Goal: Transaction & Acquisition: Purchase product/service

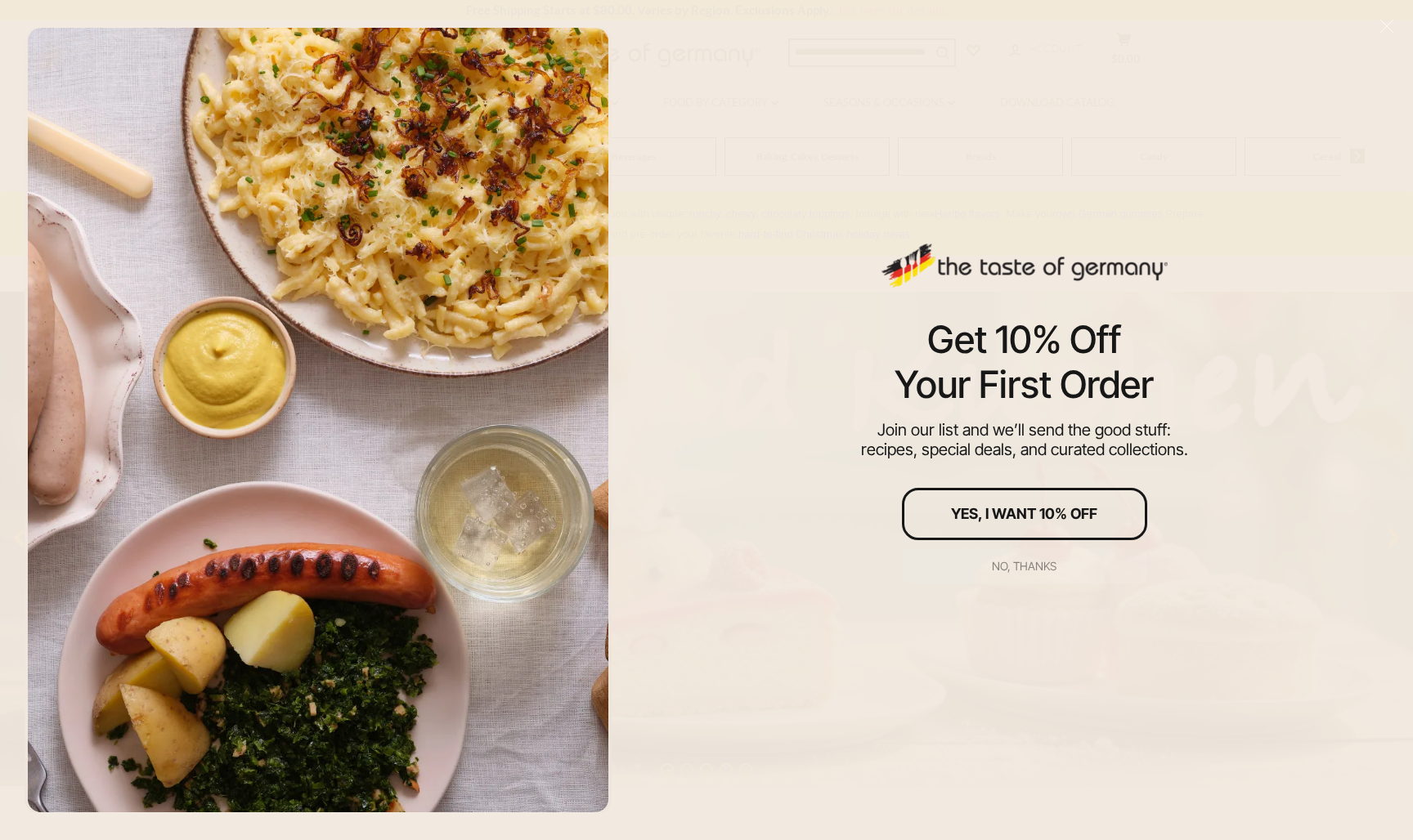
click at [1014, 556] on button "No, thanks" at bounding box center [1025, 566] width 245 height 36
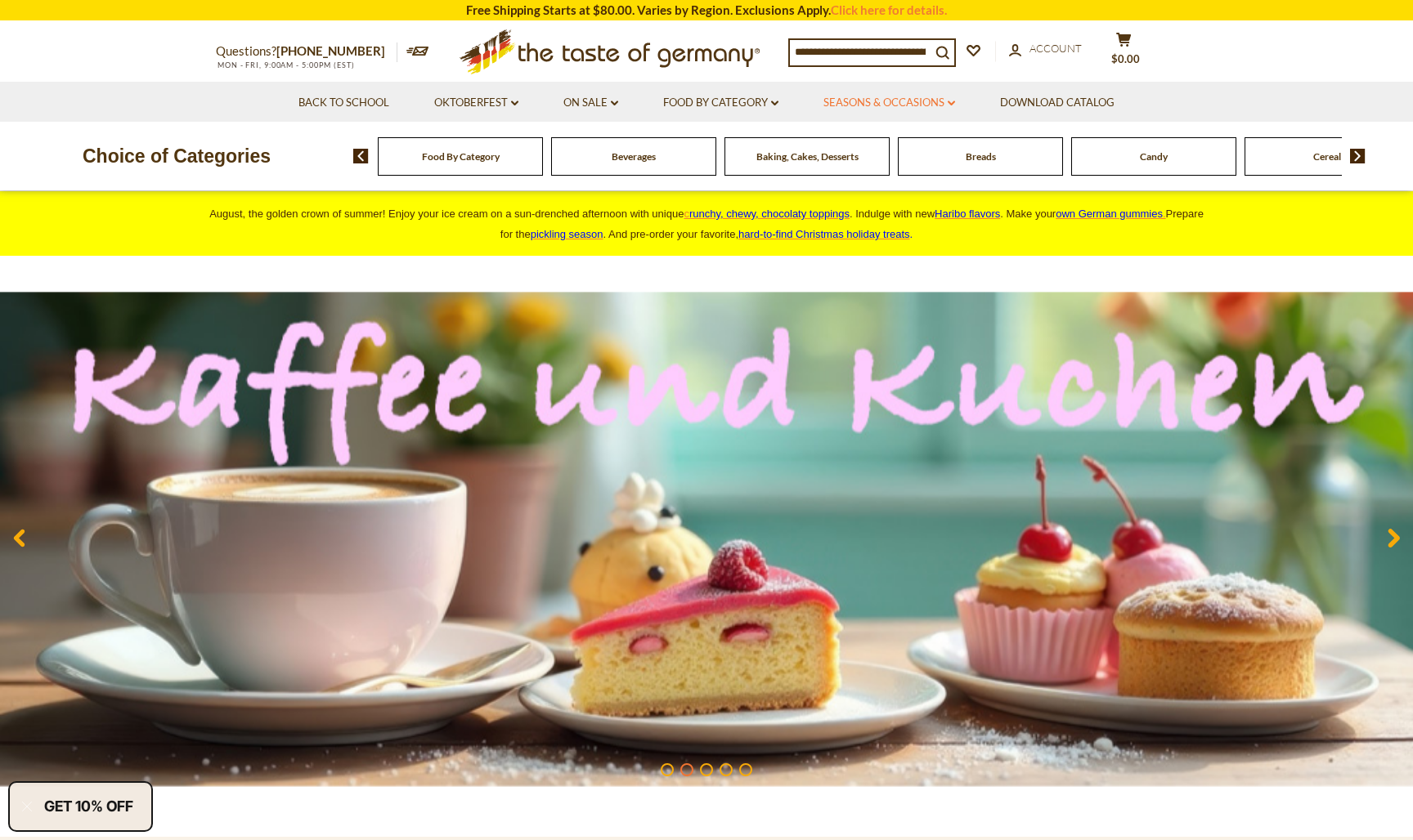
click at [954, 101] on icon "dropdown_arrow" at bounding box center [951, 104] width 8 height 6
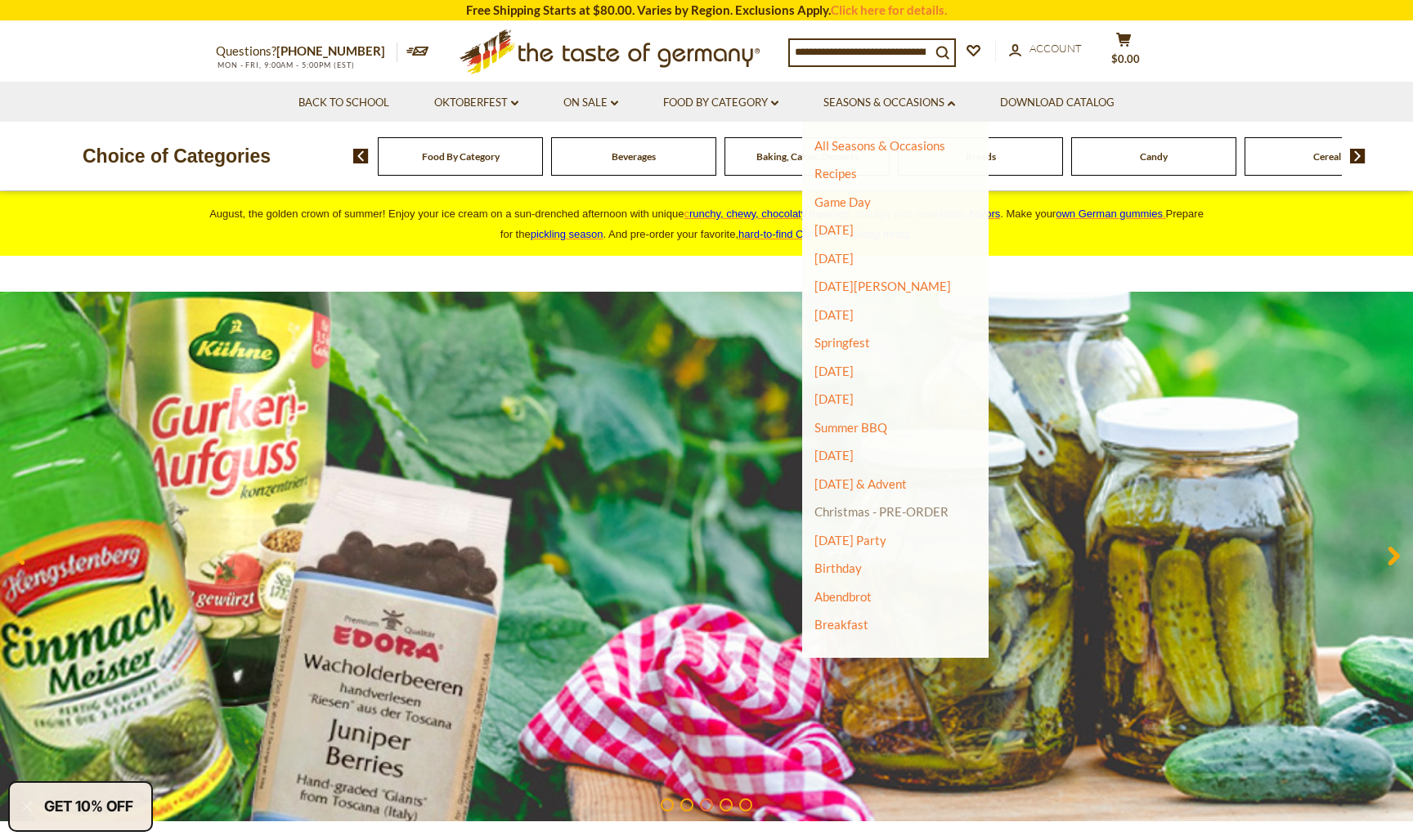
click at [860, 510] on link "Christmas - PRE-ORDER" at bounding box center [881, 511] width 134 height 23
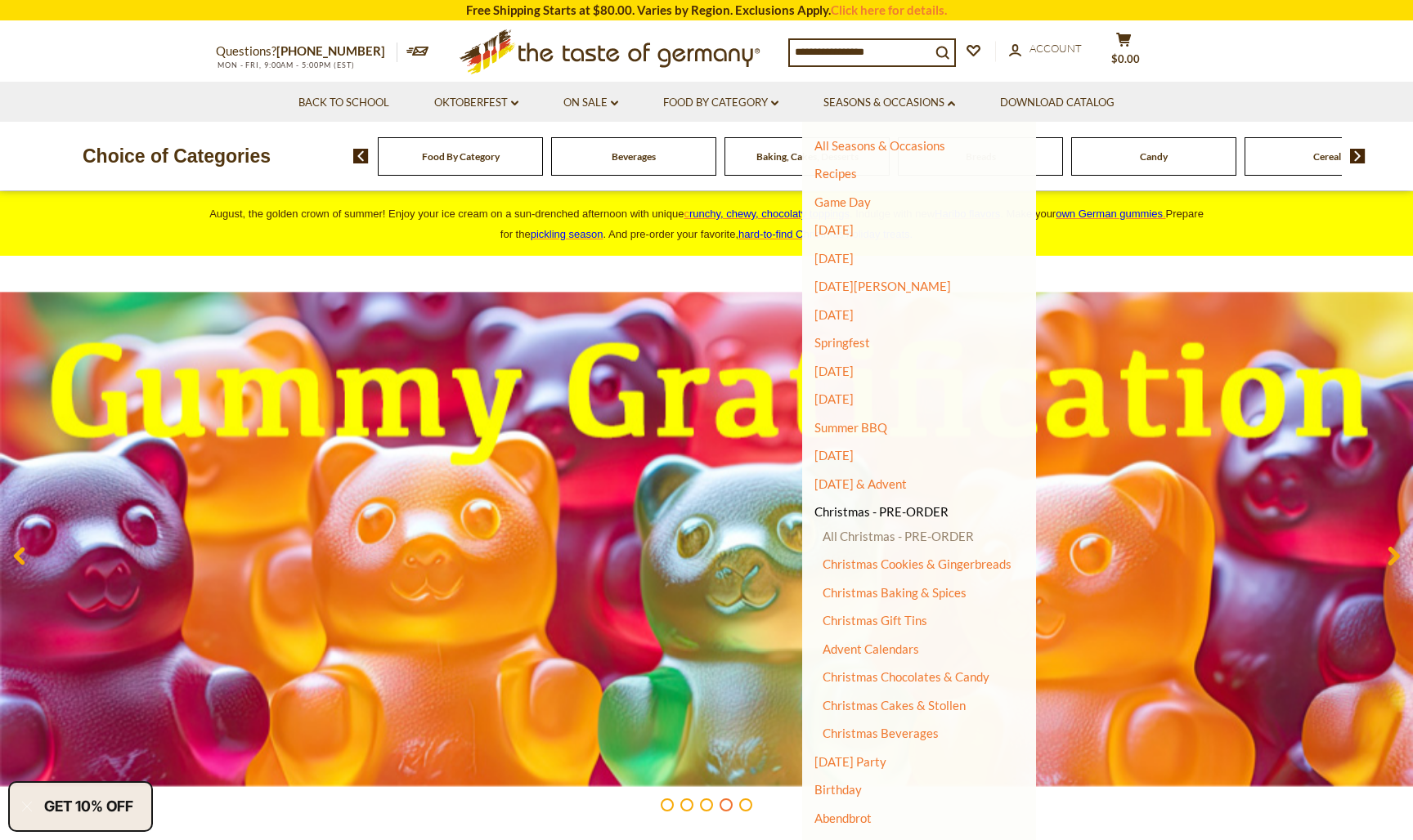
click at [856, 528] on link "All Christmas - PRE-ORDER" at bounding box center [898, 535] width 151 height 15
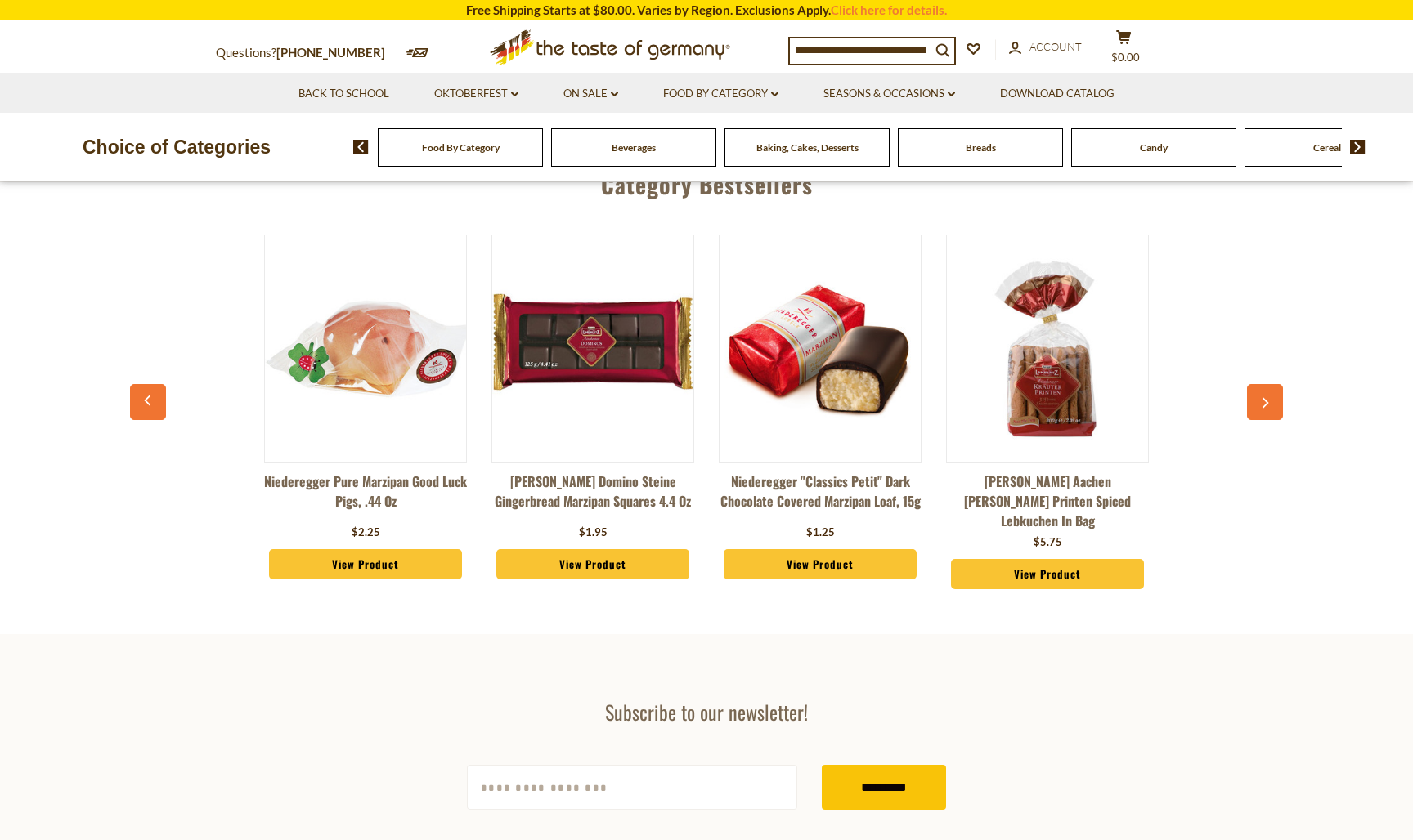
scroll to position [739, 0]
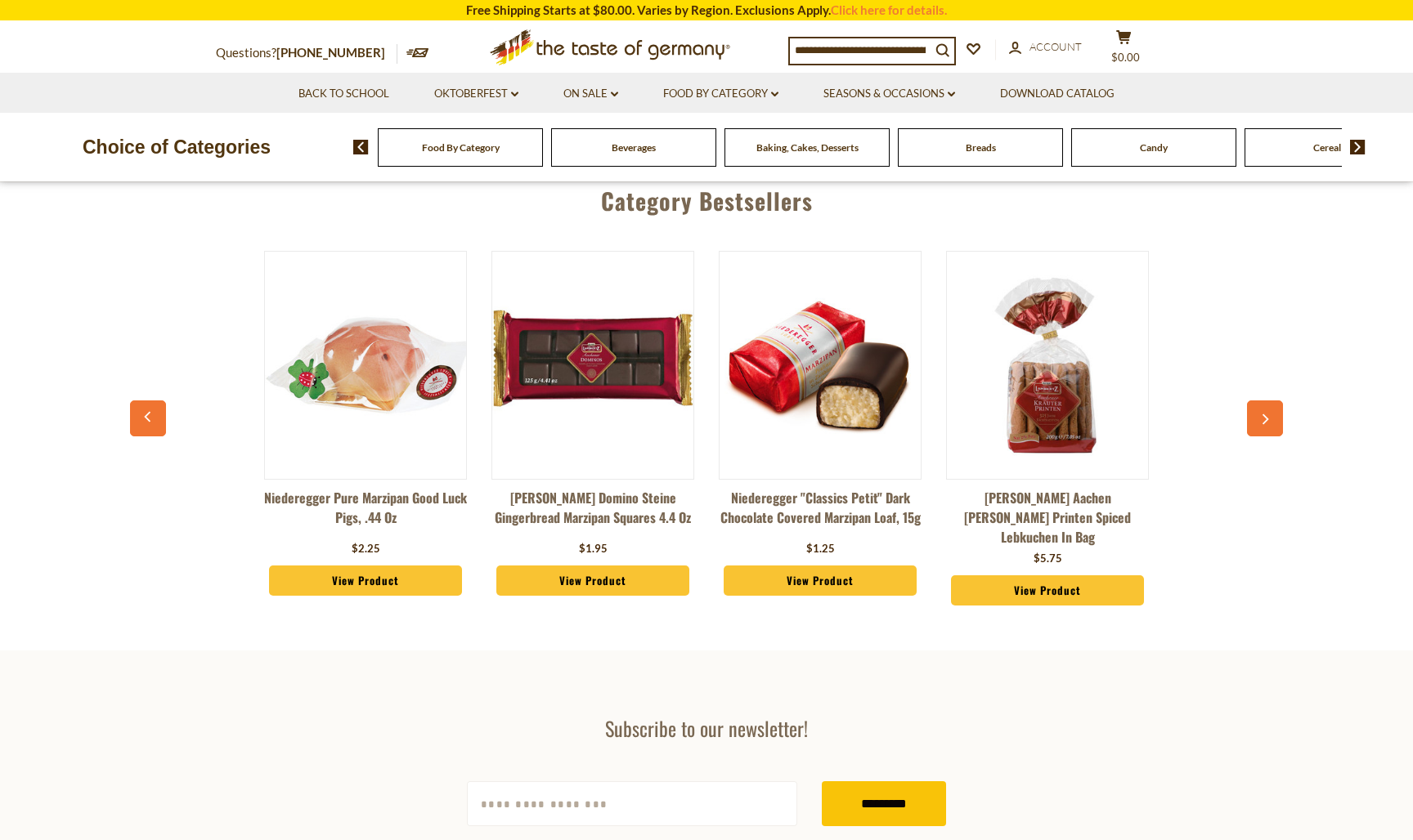
click at [1257, 415] on button "button" at bounding box center [1264, 419] width 36 height 36
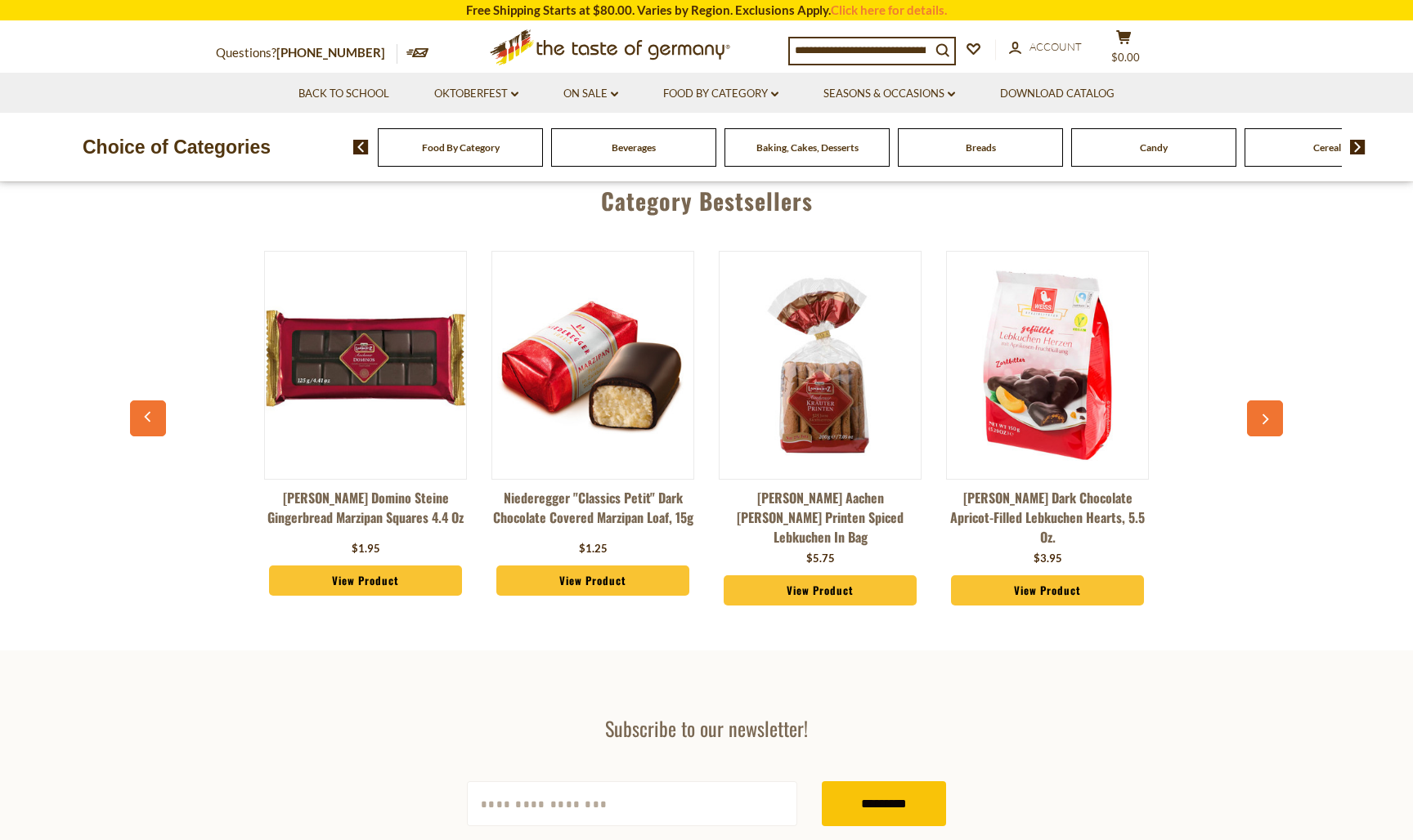
click at [1263, 415] on icon "button" at bounding box center [1265, 420] width 11 height 12
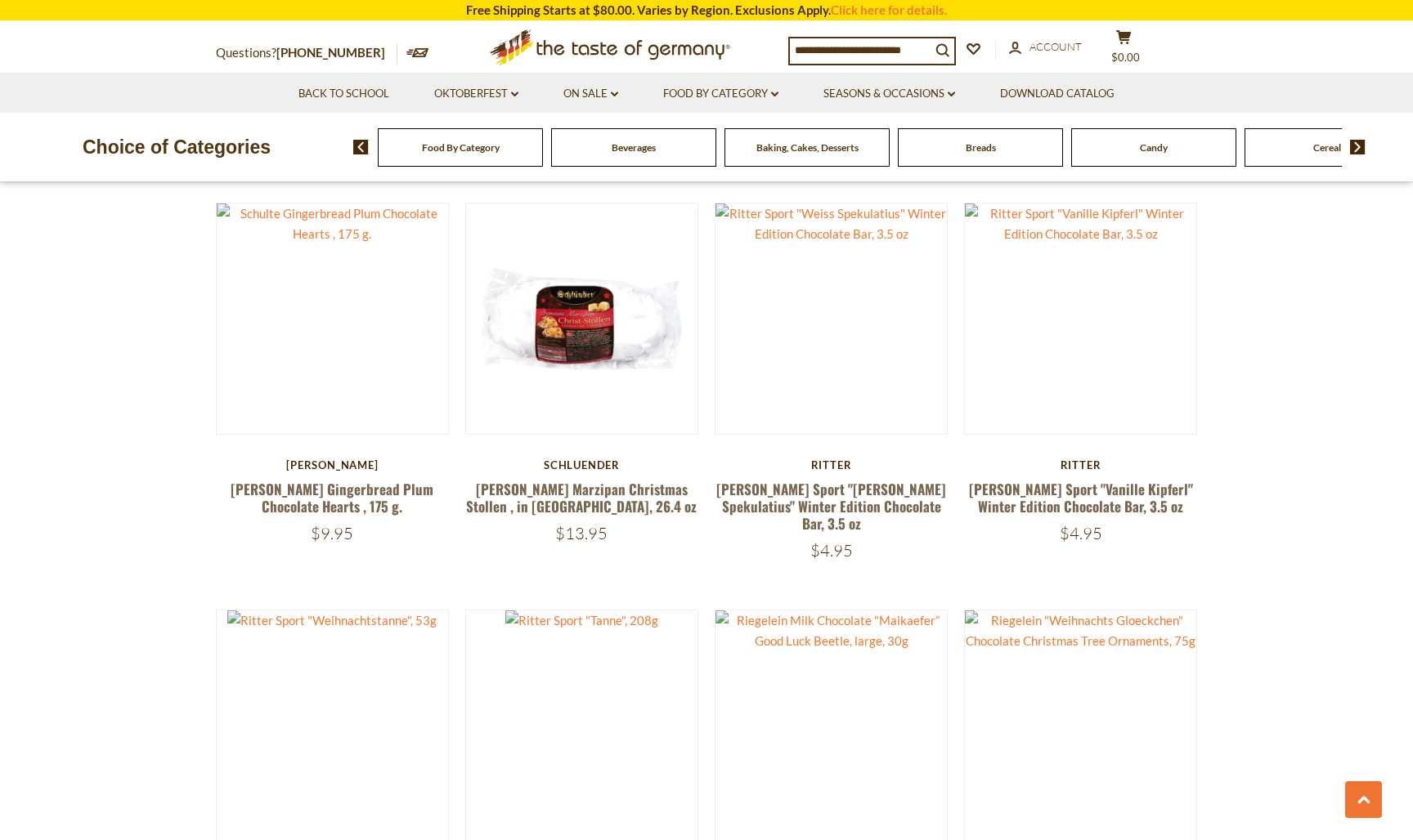
scroll to position [2120, 0]
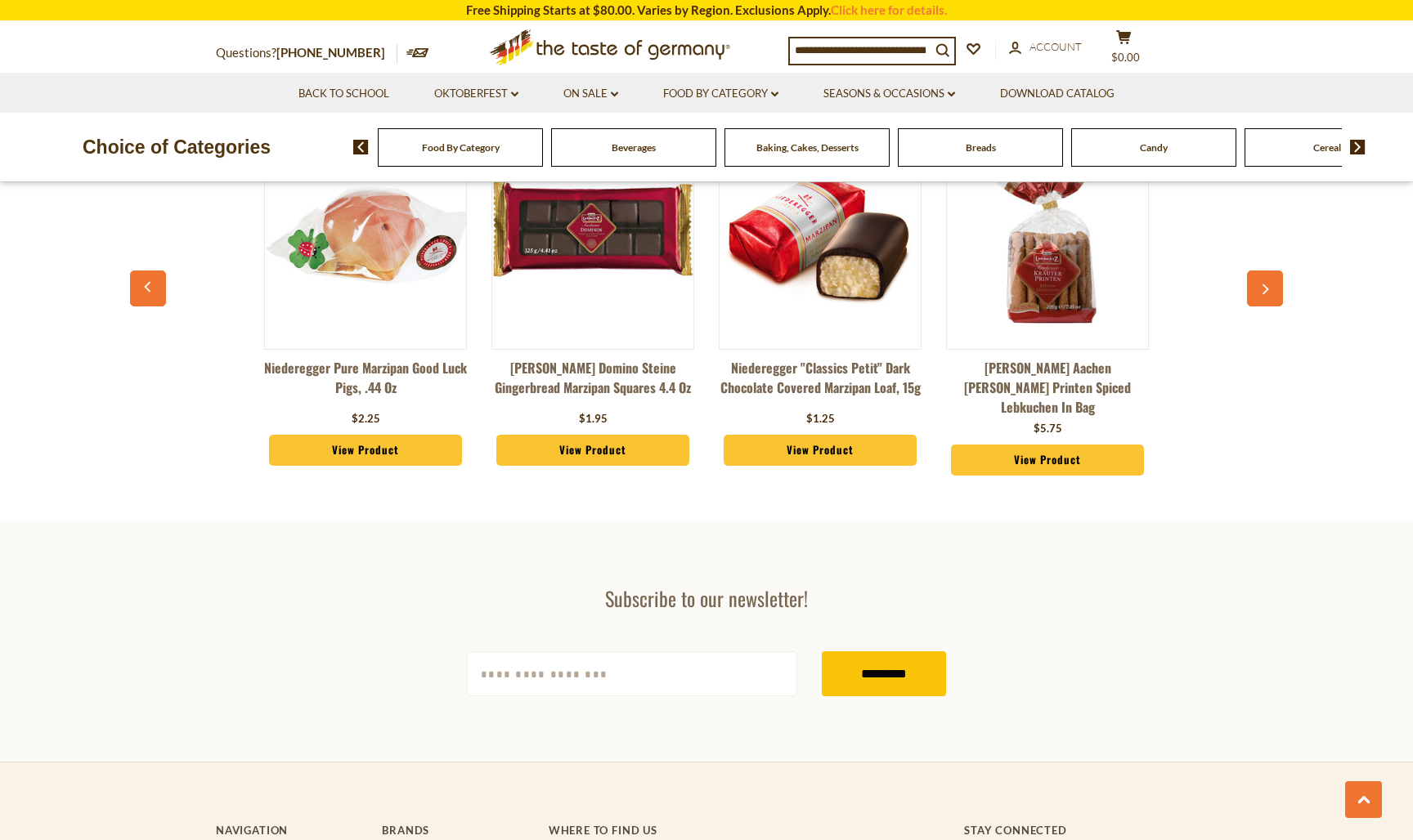
scroll to position [4526, 0]
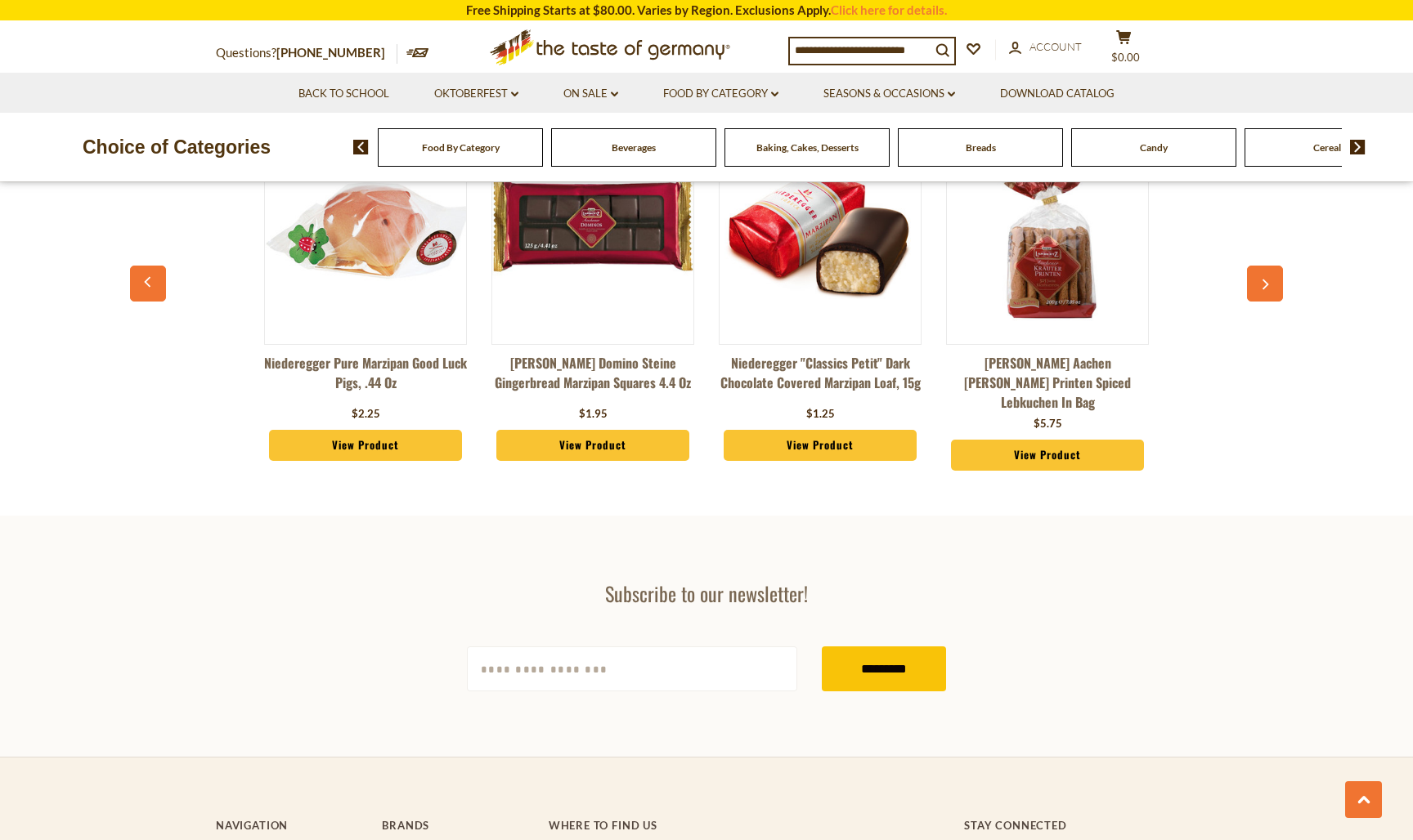
click at [1266, 278] on icon "button" at bounding box center [1265, 284] width 11 height 12
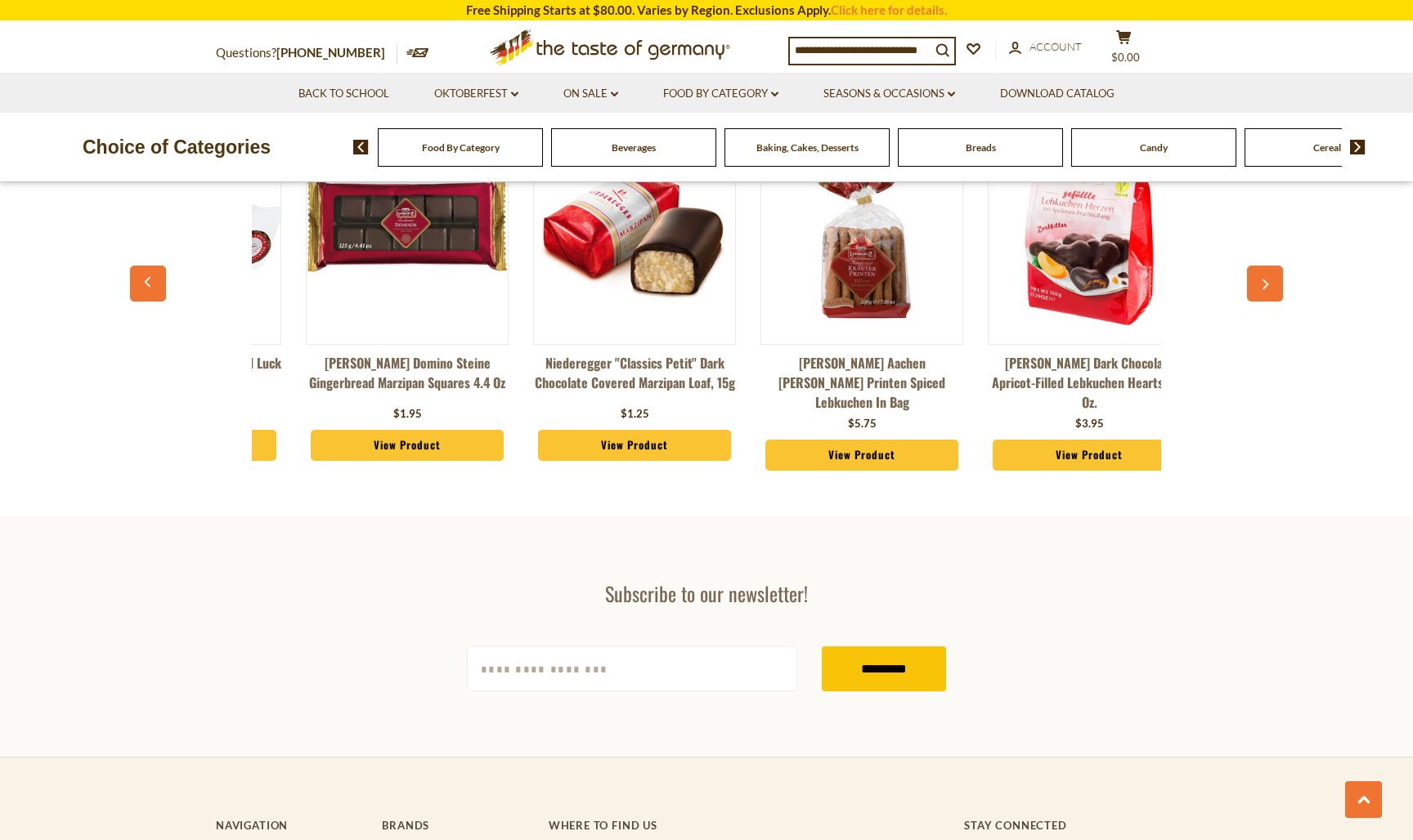
scroll to position [0, 227]
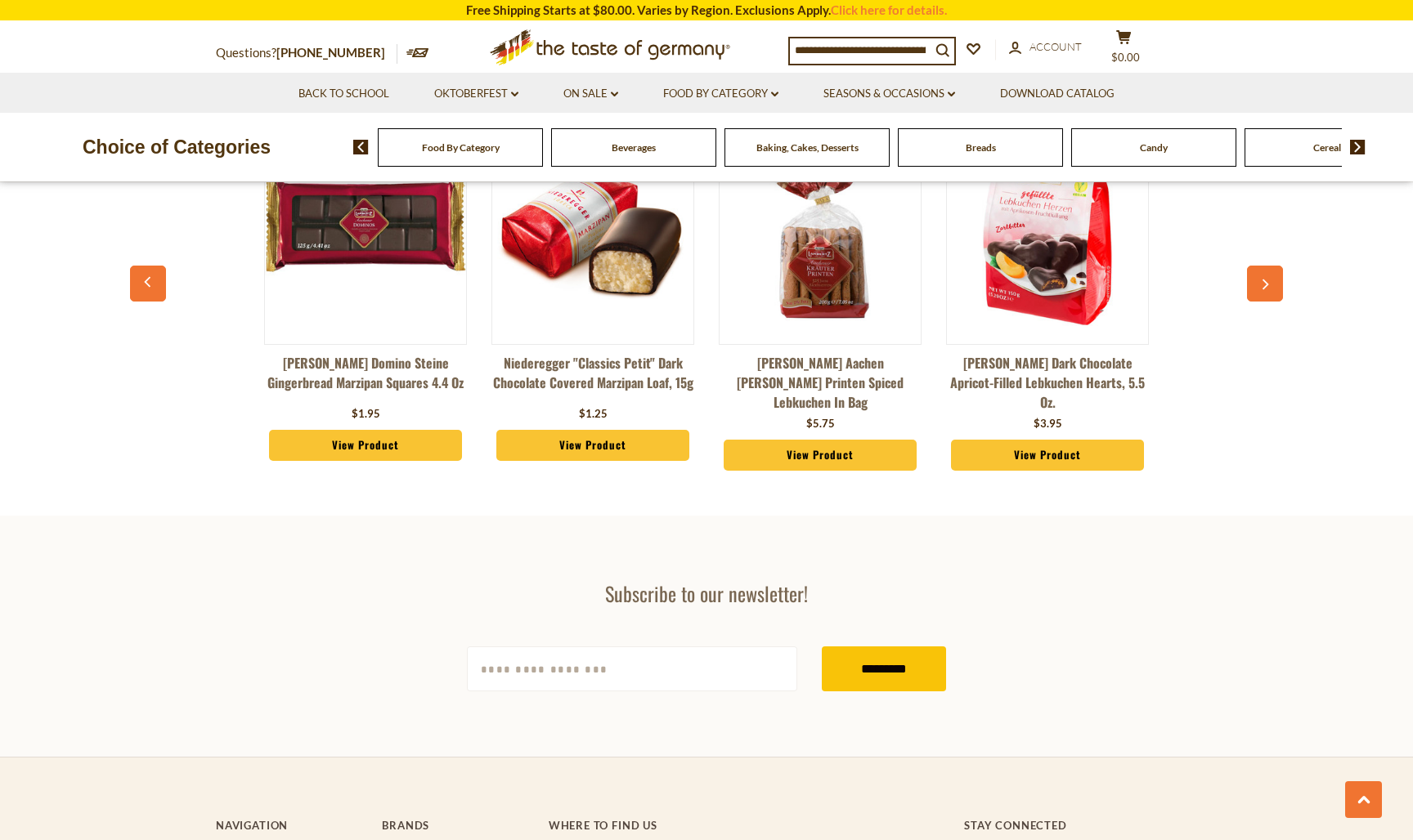
click at [1267, 278] on icon "button" at bounding box center [1265, 284] width 11 height 12
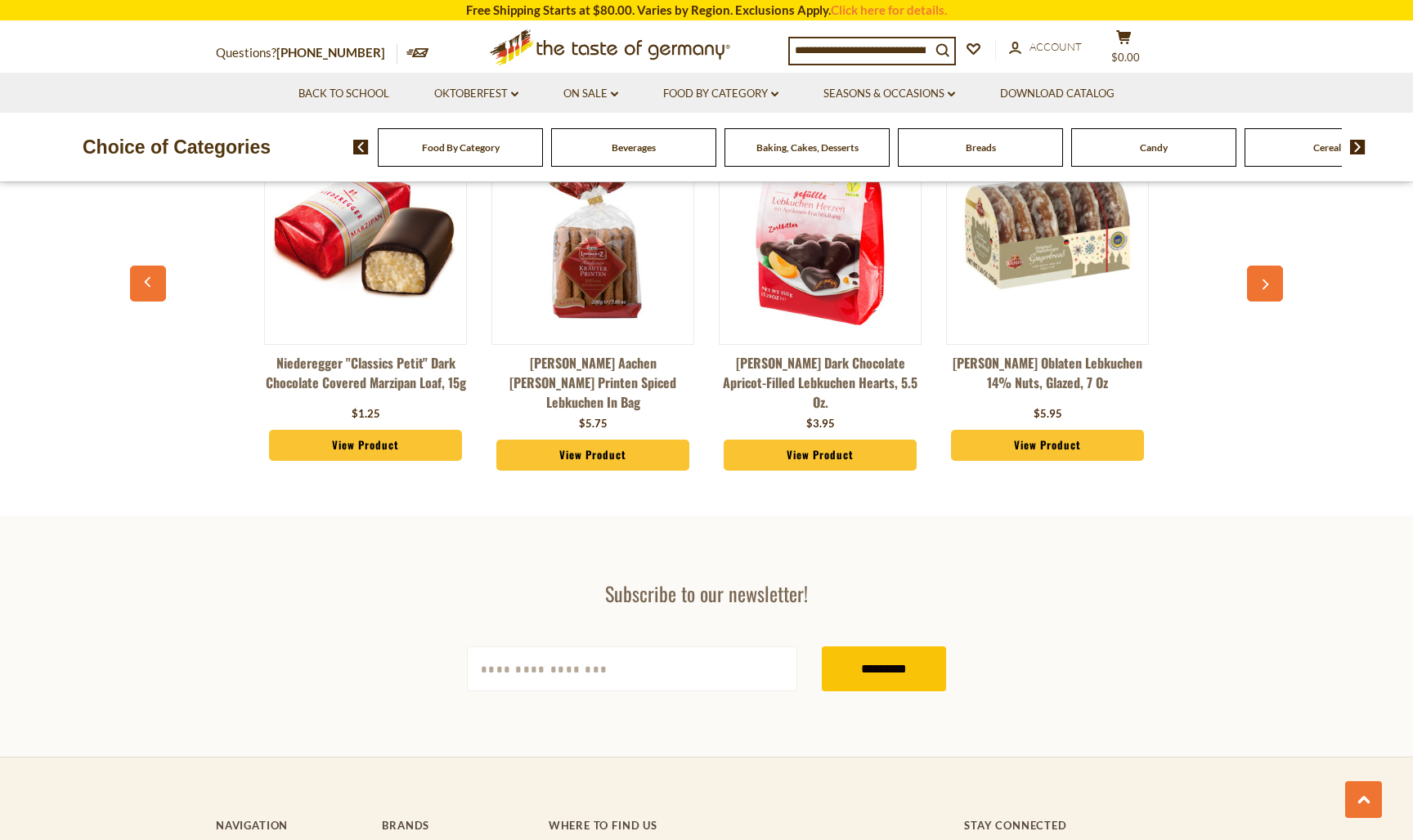
click at [1267, 278] on icon "button" at bounding box center [1265, 284] width 11 height 12
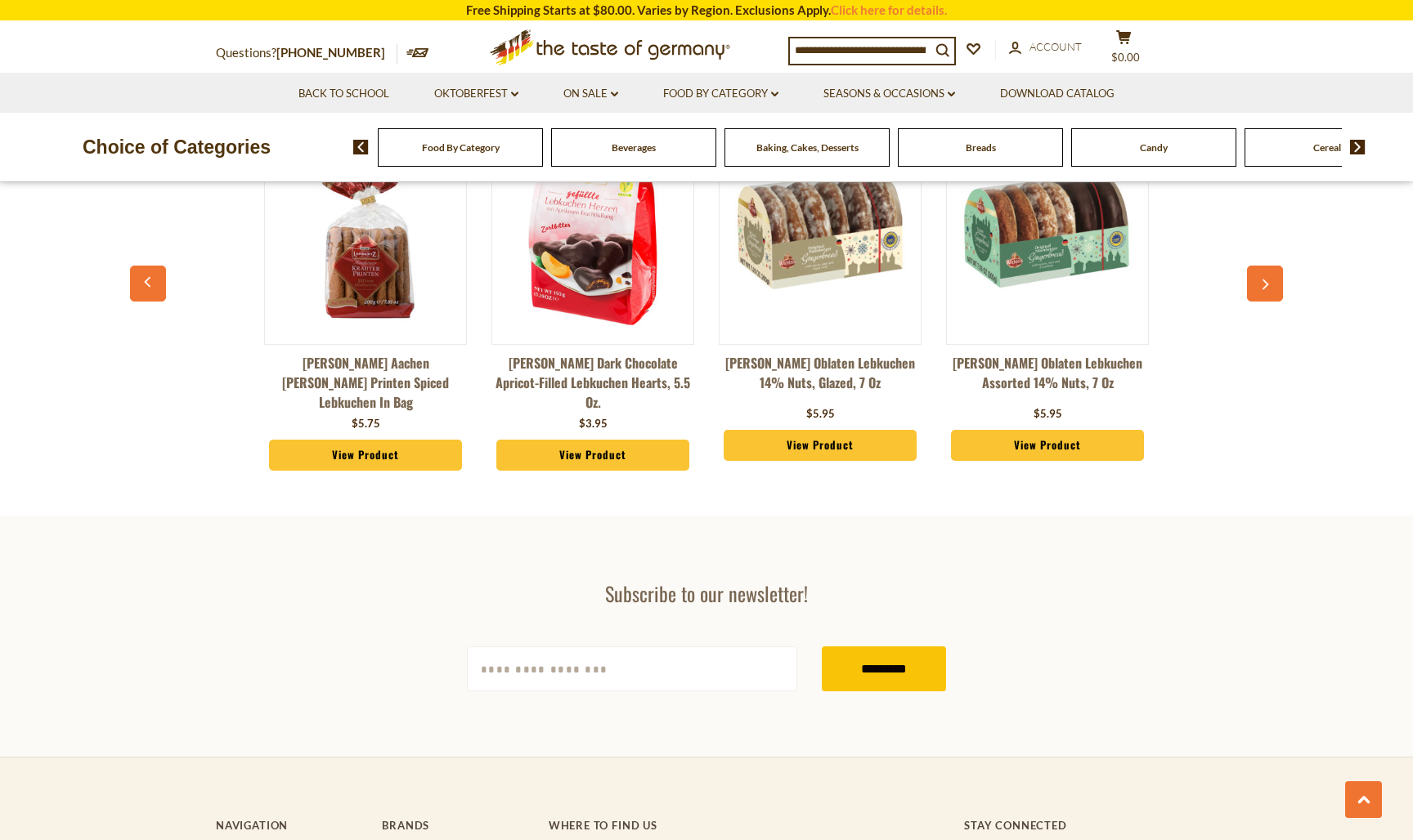
click at [1267, 278] on icon "button" at bounding box center [1265, 284] width 11 height 12
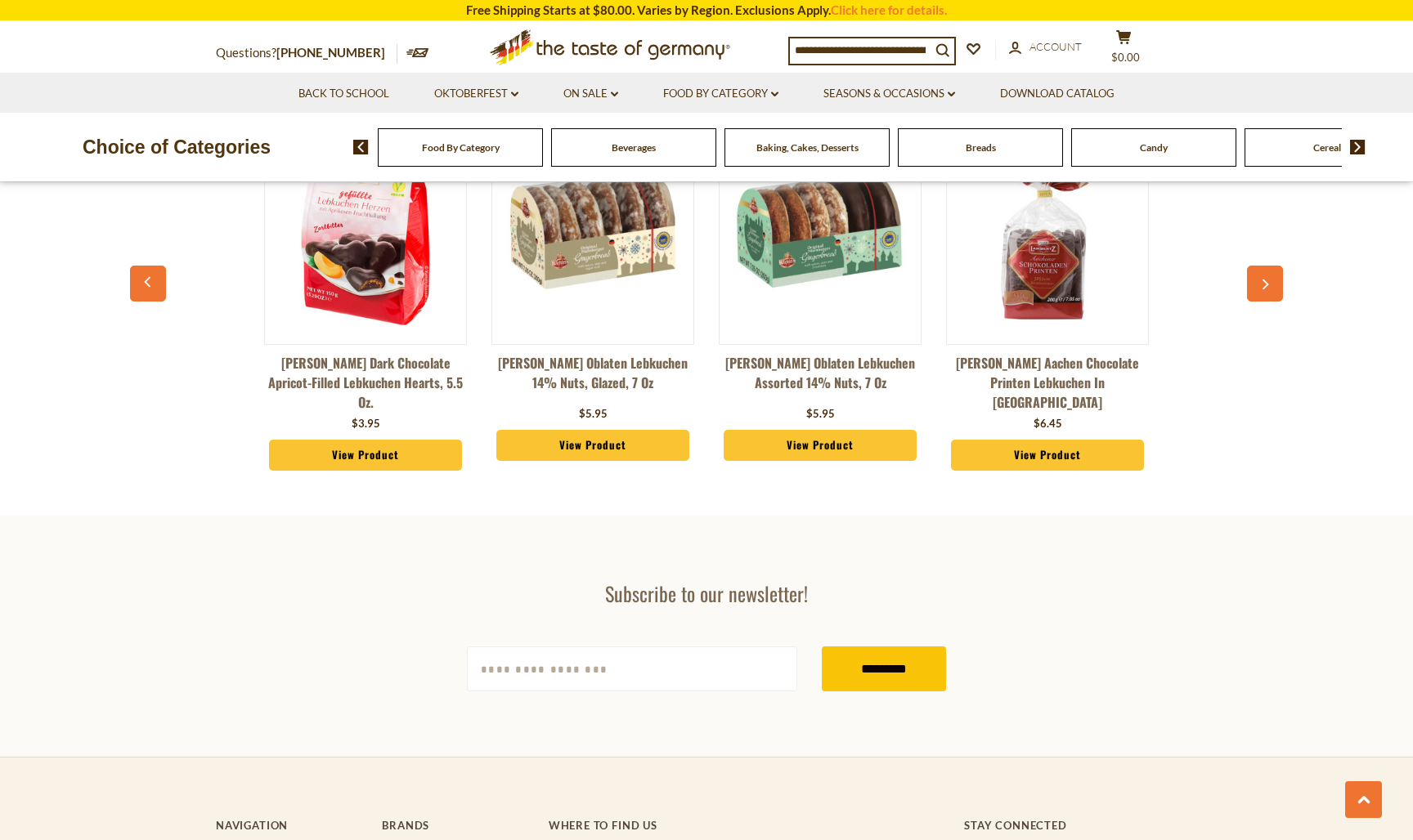
click at [1267, 278] on icon "button" at bounding box center [1265, 284] width 11 height 12
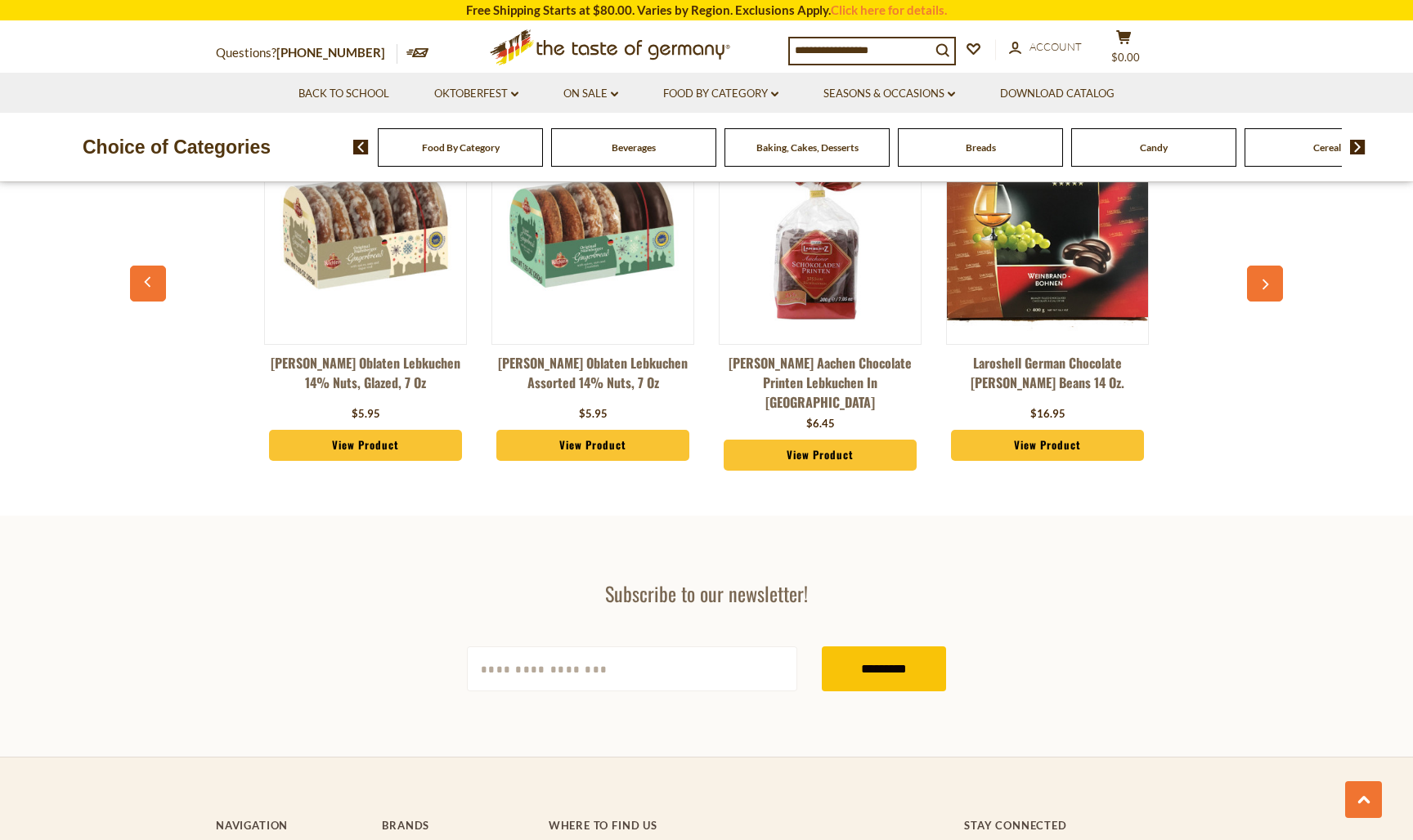
click at [1267, 278] on icon "button" at bounding box center [1265, 284] width 11 height 12
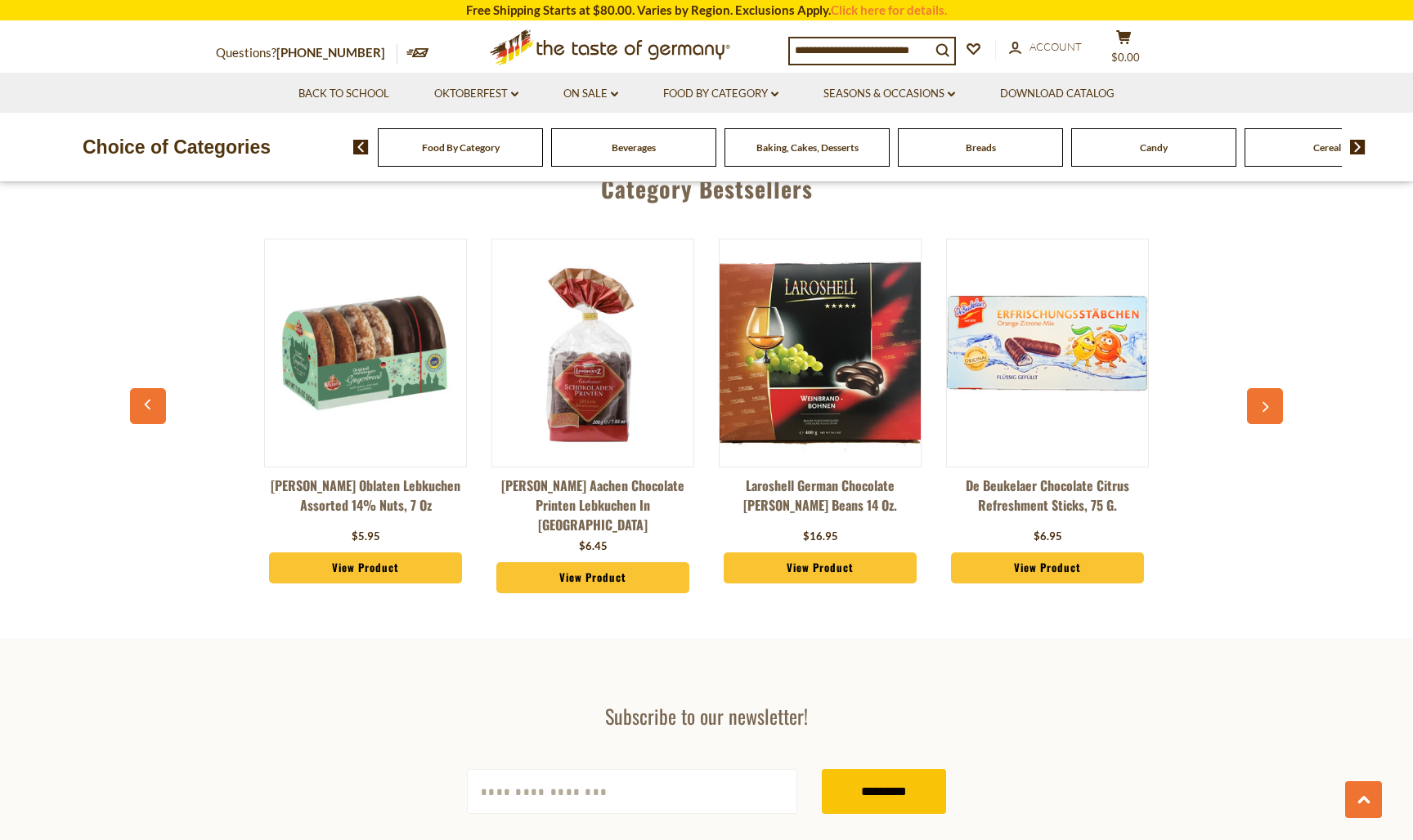
scroll to position [4386, 0]
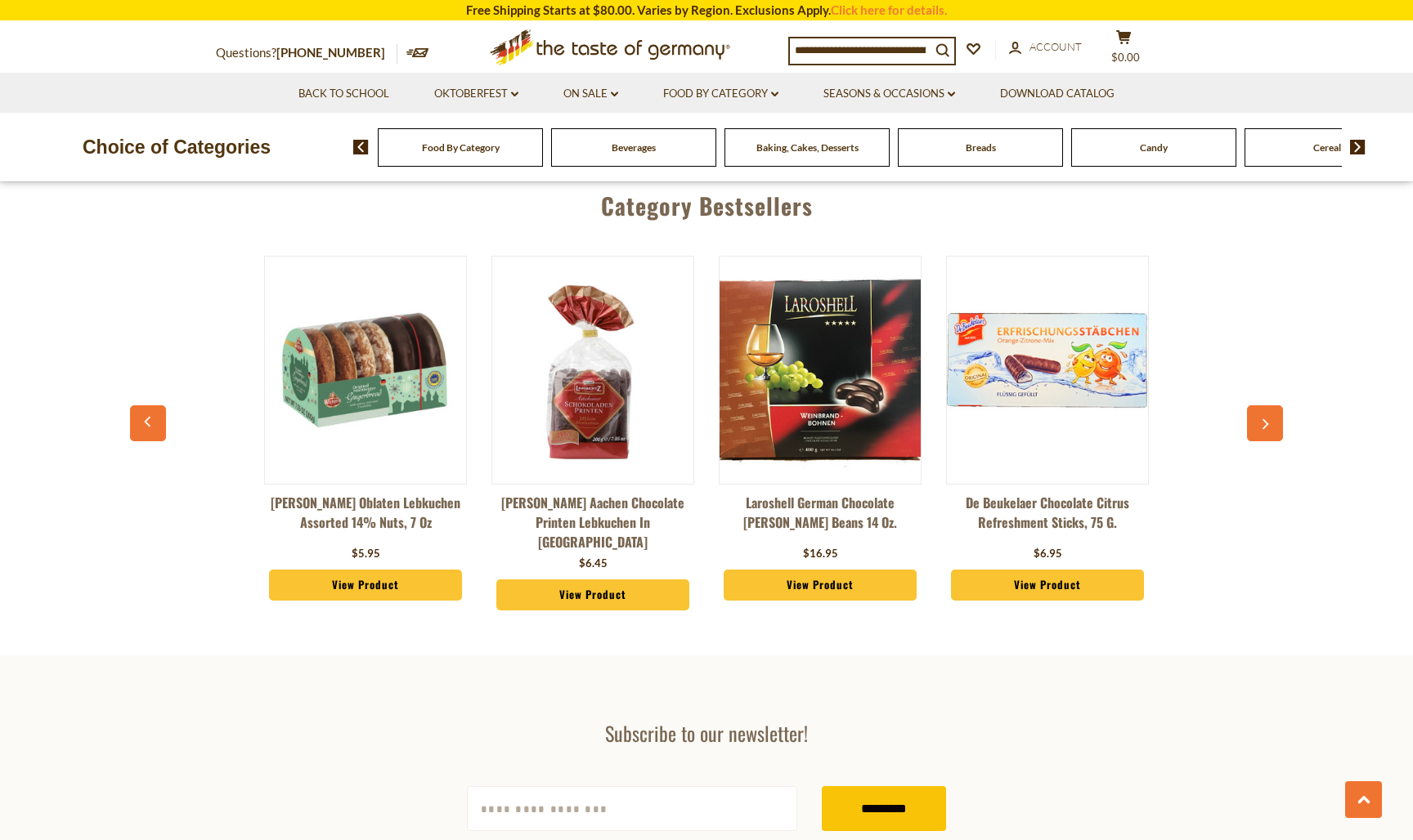
click at [1269, 419] on icon "button" at bounding box center [1265, 424] width 11 height 12
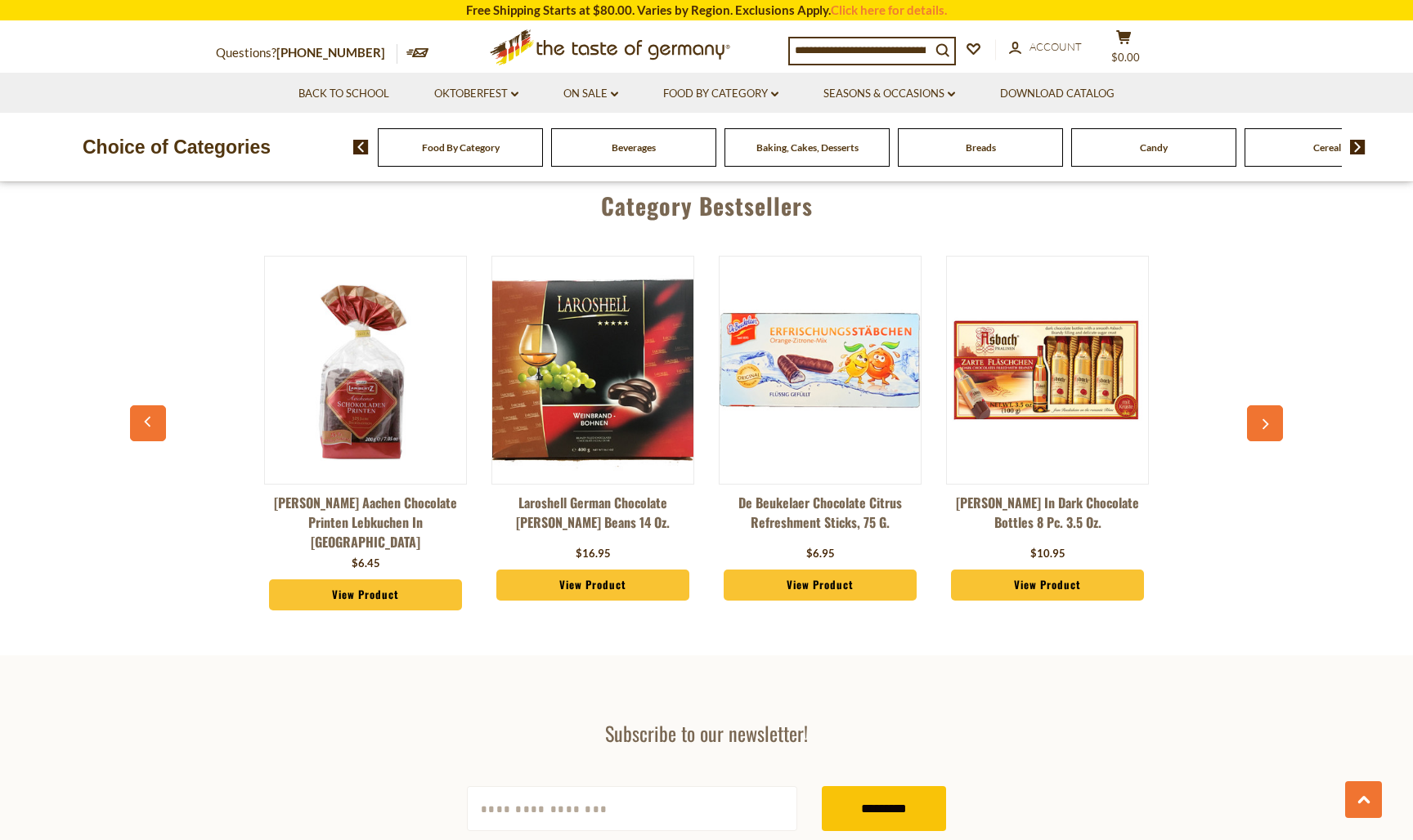
click at [1269, 419] on icon "button" at bounding box center [1265, 424] width 11 height 12
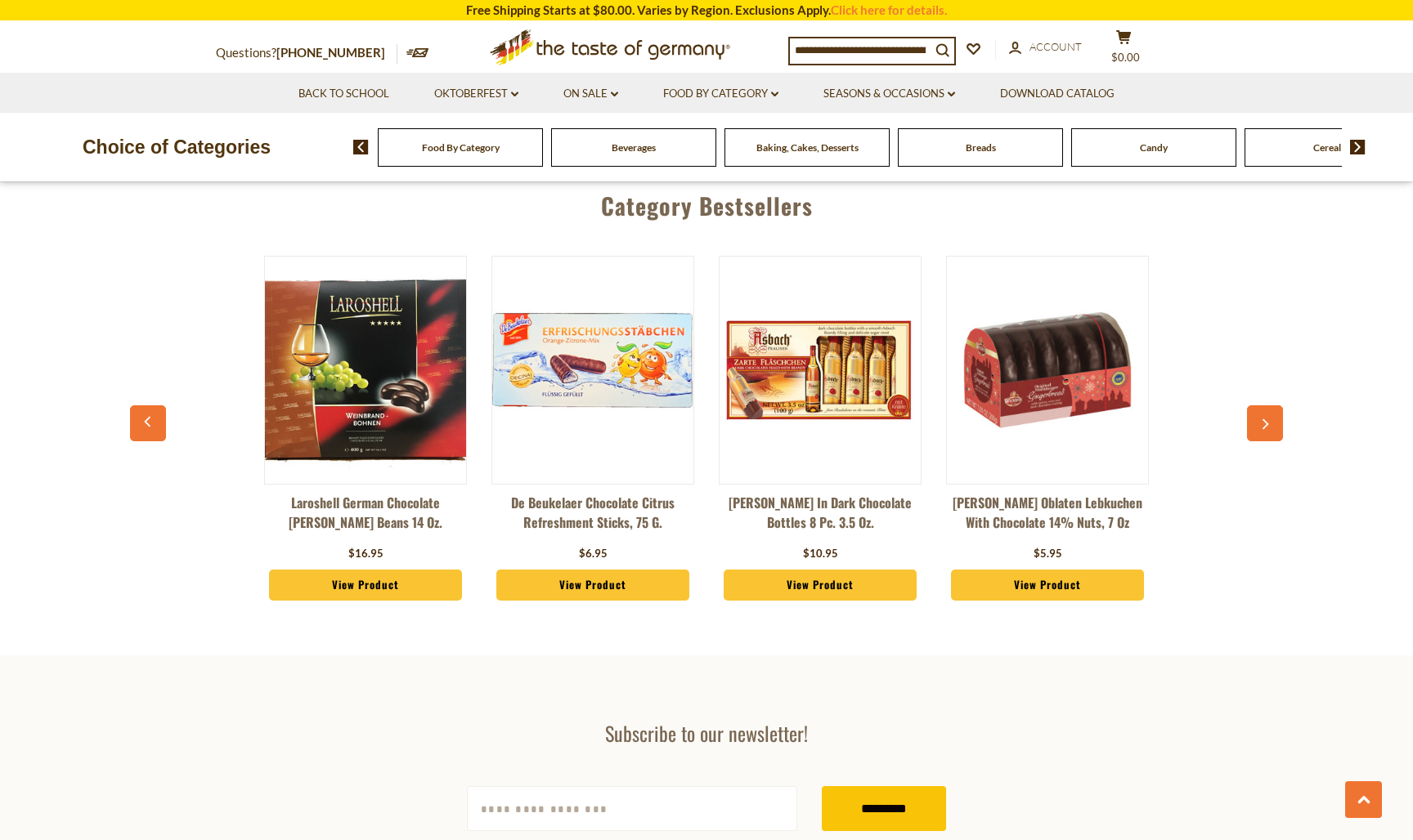
click at [1269, 419] on icon "button" at bounding box center [1265, 424] width 11 height 12
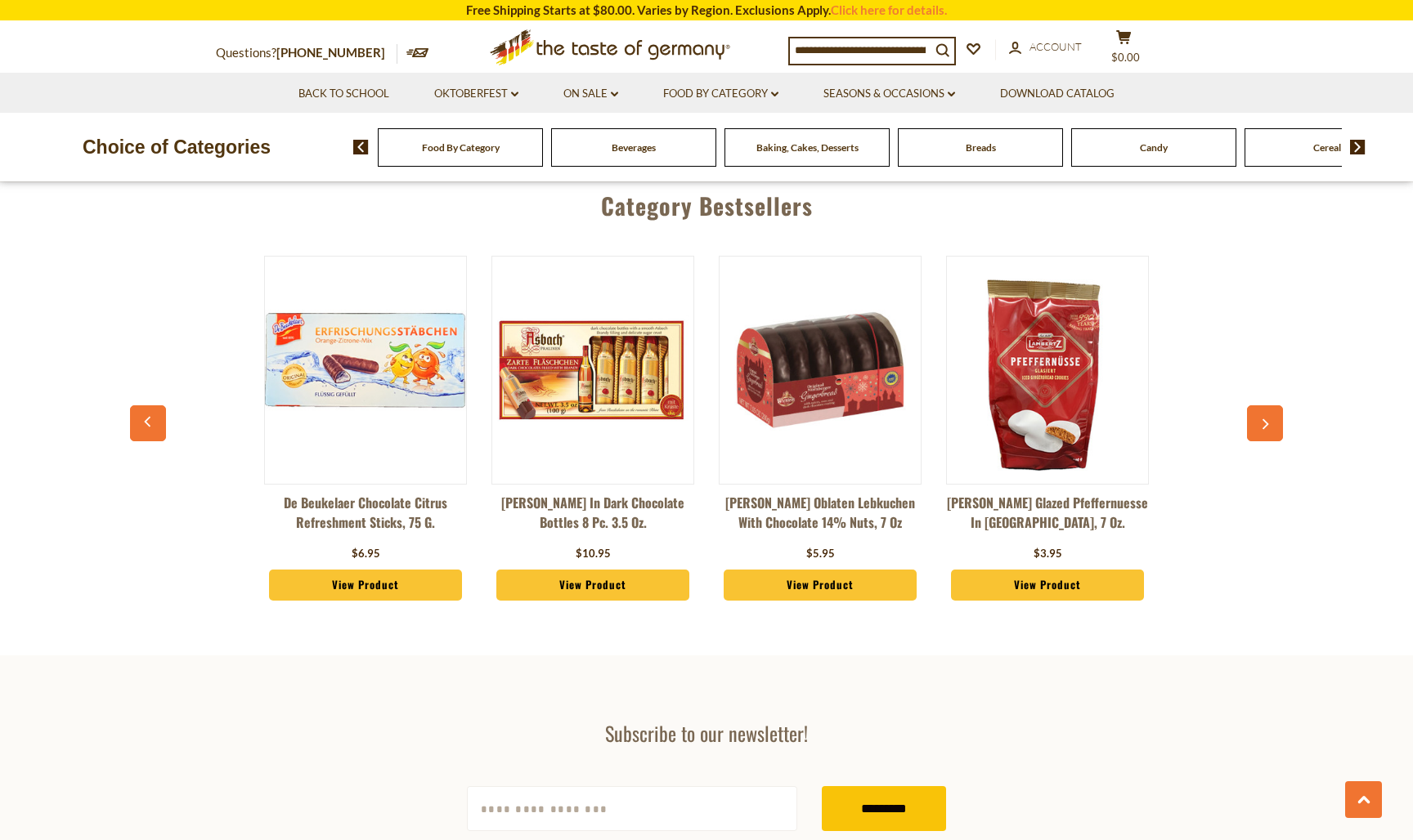
click at [1269, 419] on icon "button" at bounding box center [1265, 424] width 11 height 12
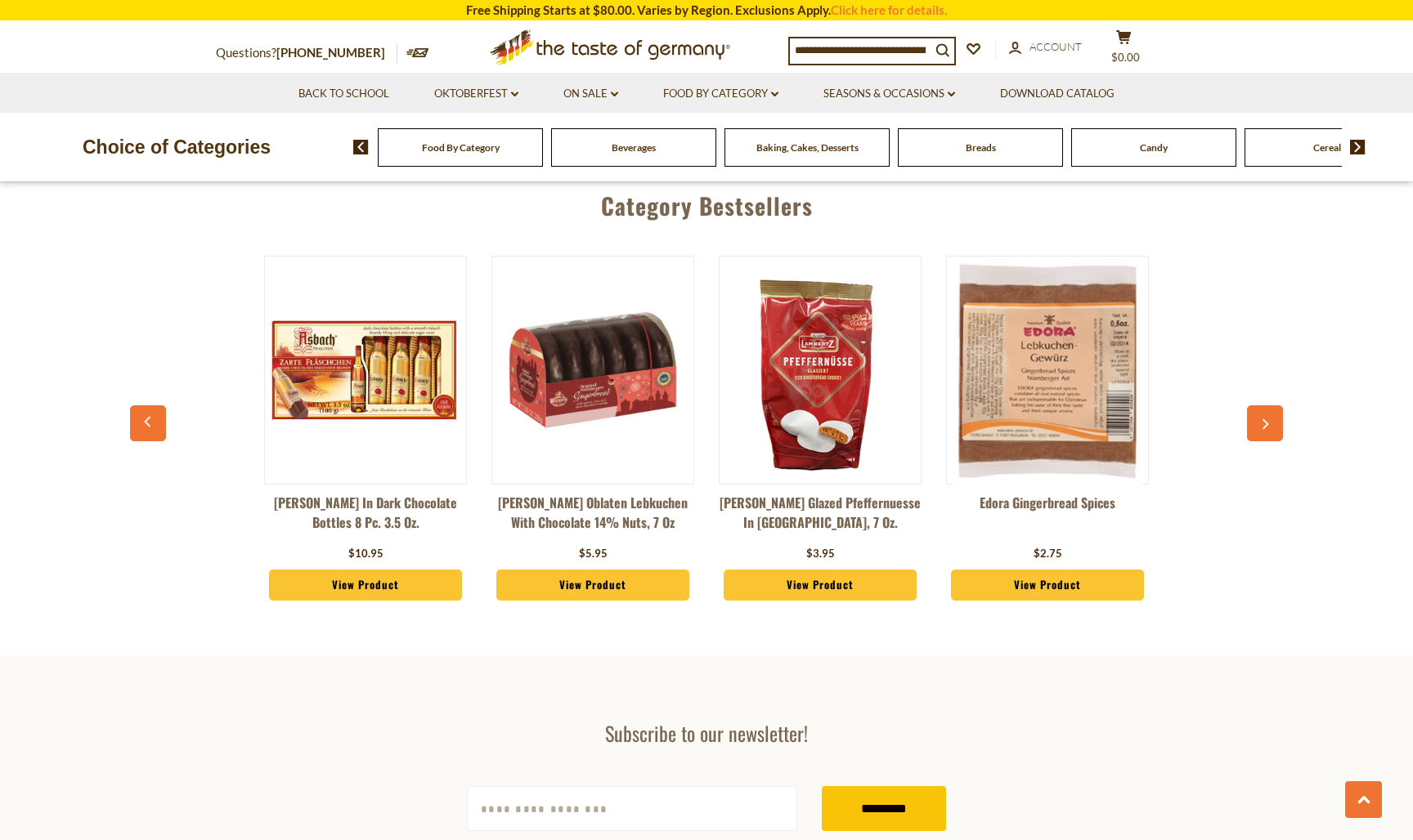
click at [1269, 419] on icon "button" at bounding box center [1265, 424] width 11 height 12
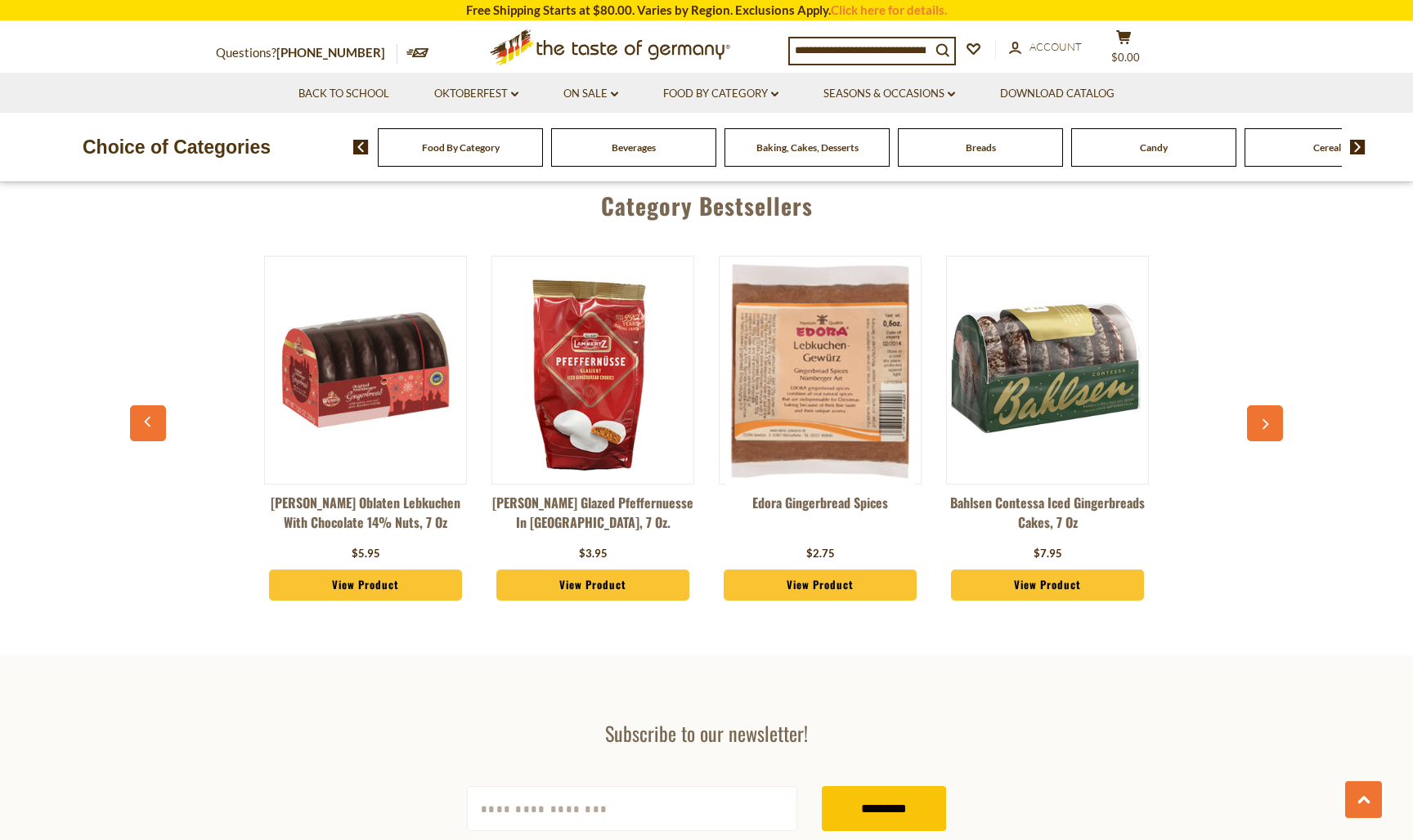
click at [1269, 419] on icon "button" at bounding box center [1265, 424] width 11 height 12
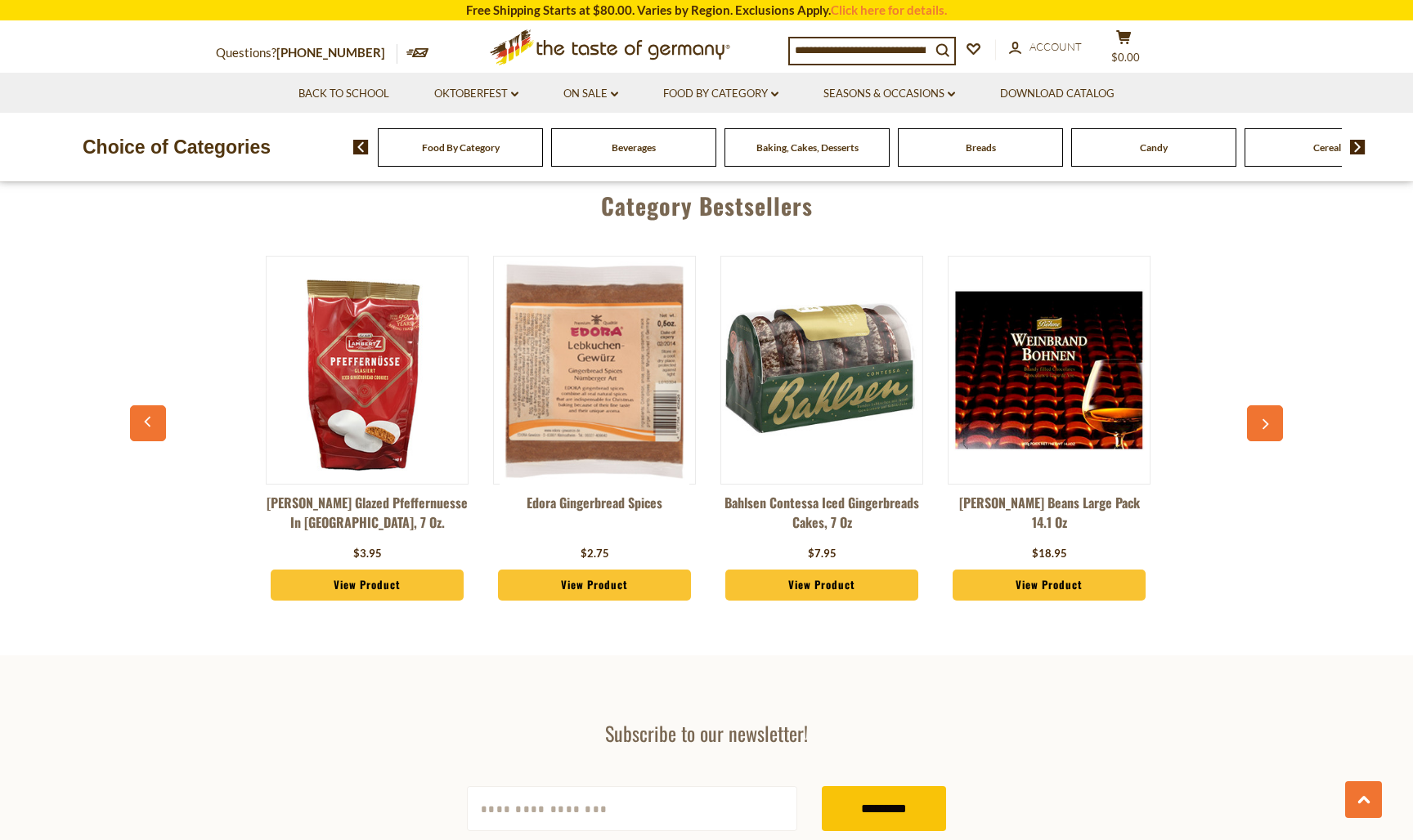
scroll to position [0, 2727]
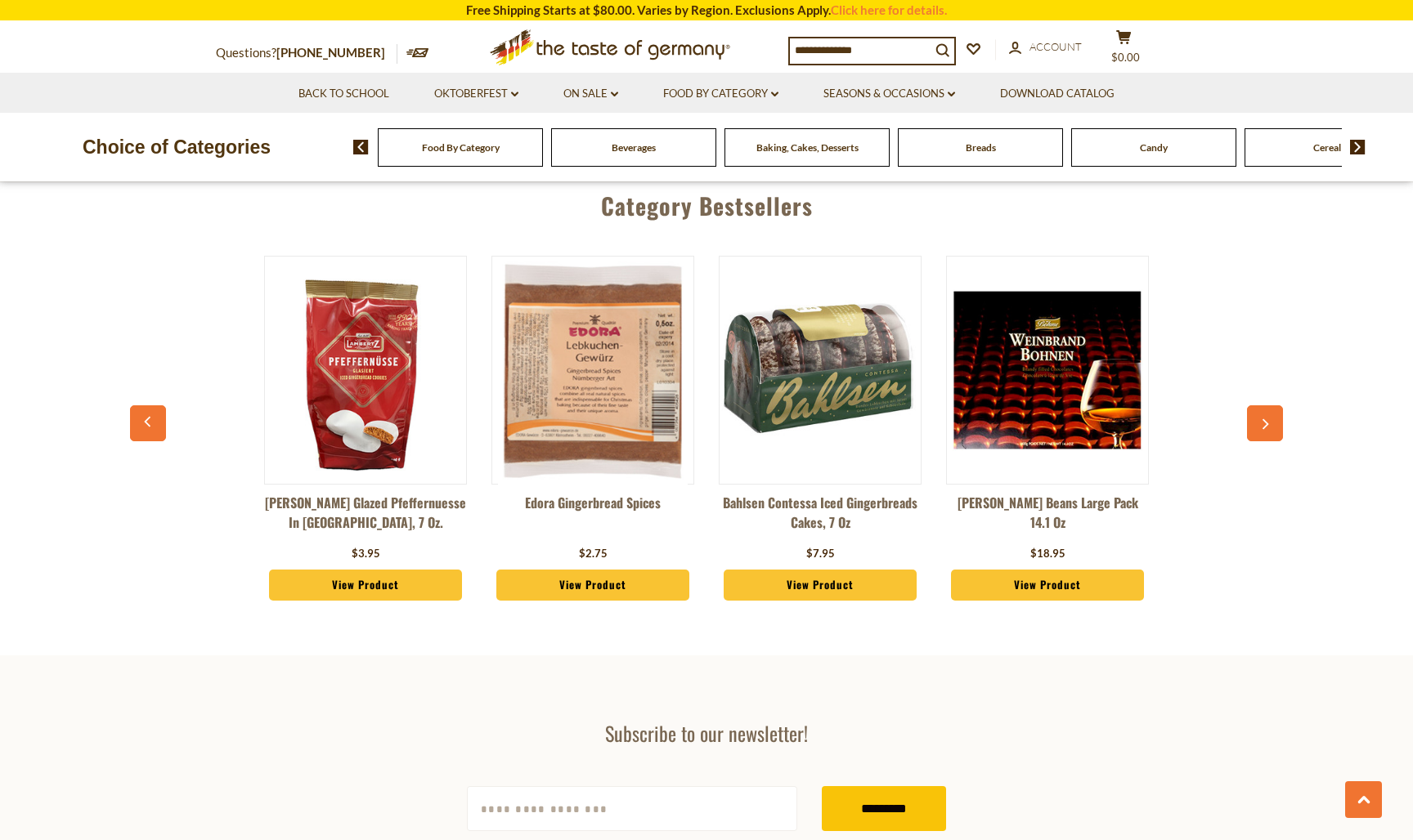
click at [1269, 419] on icon "button" at bounding box center [1265, 424] width 11 height 12
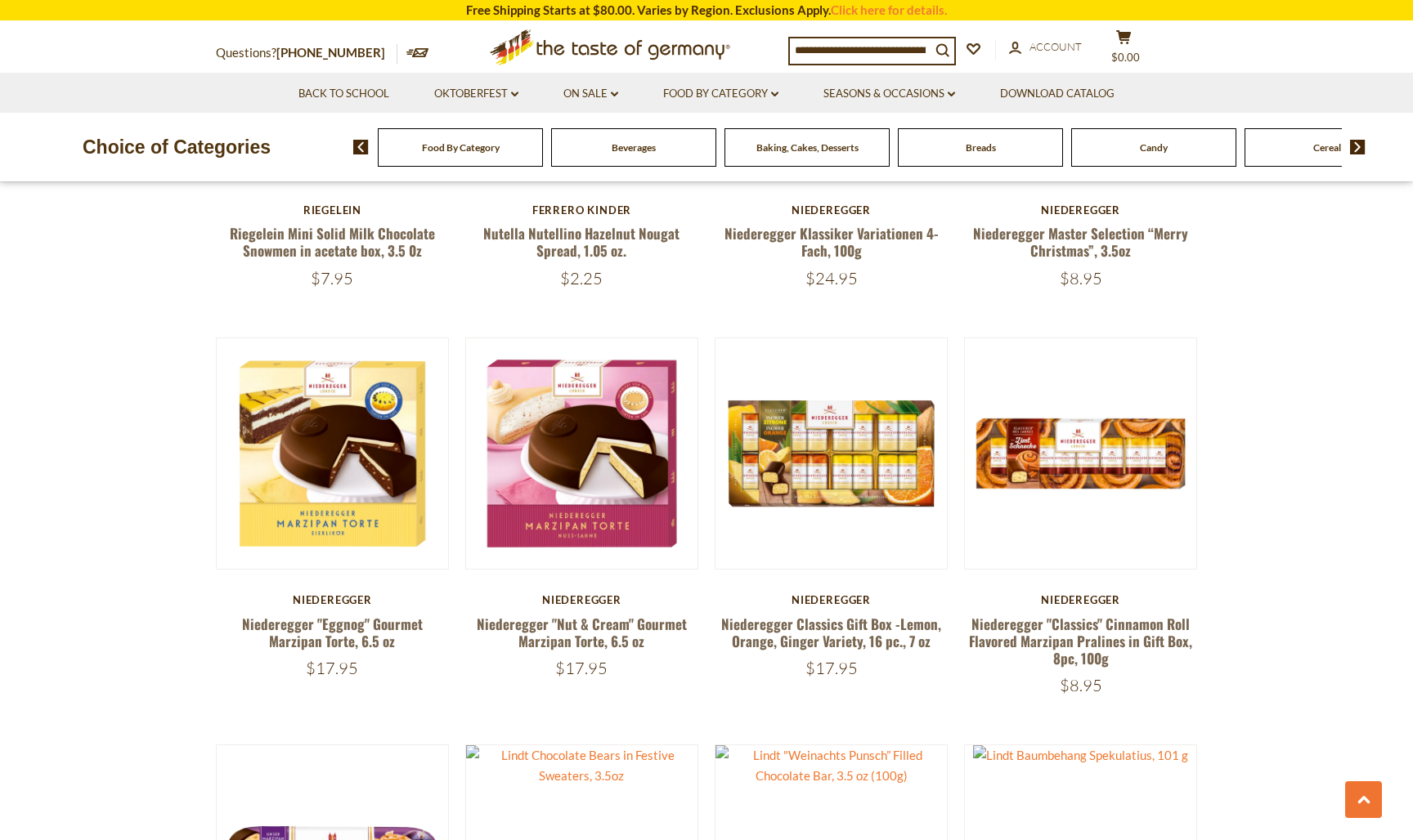
scroll to position [3182, 0]
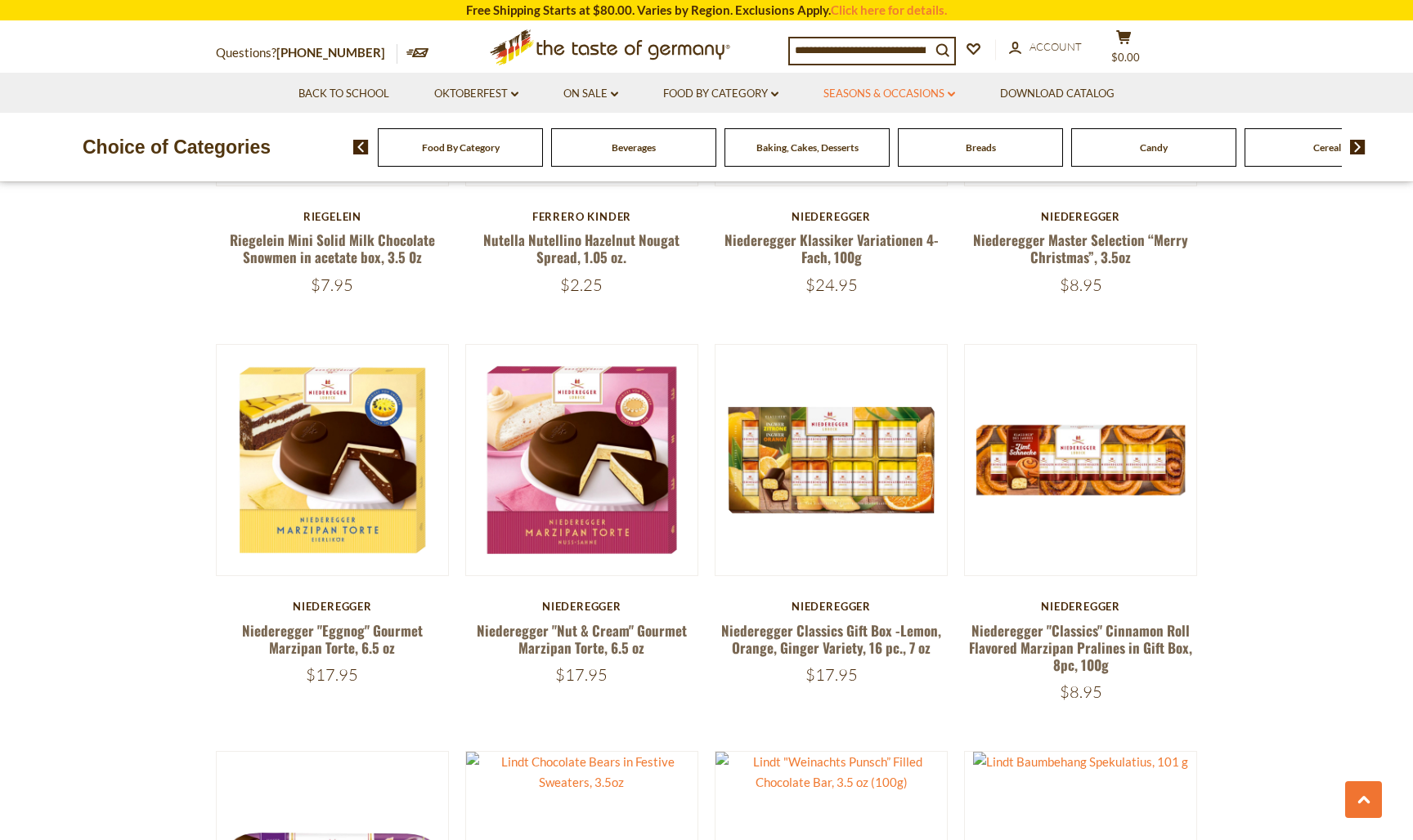
click at [952, 96] on icon "dropdown_arrow" at bounding box center [951, 94] width 8 height 6
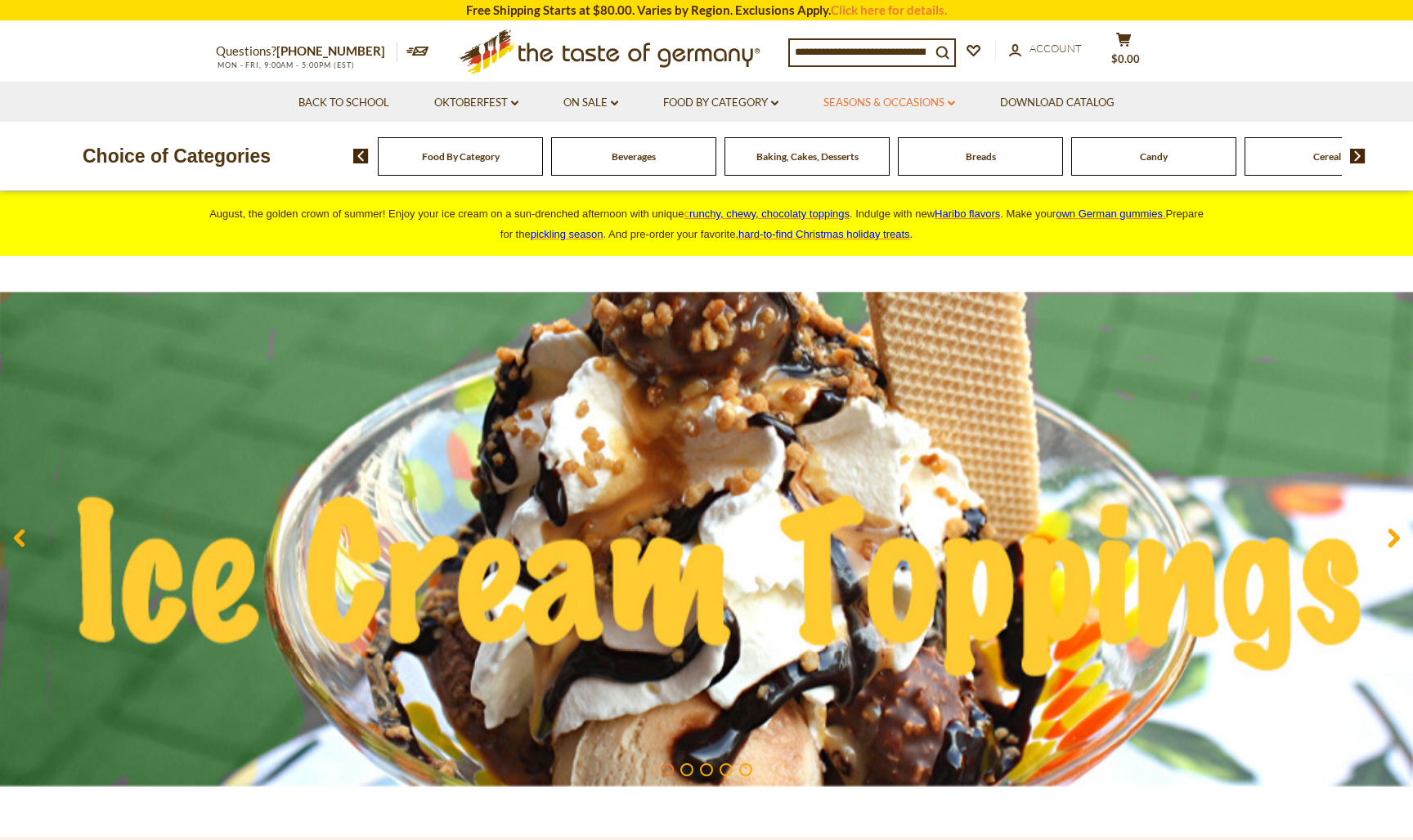
click at [947, 102] on link "Seasons & Occasions dropdown_arrow" at bounding box center [889, 103] width 131 height 18
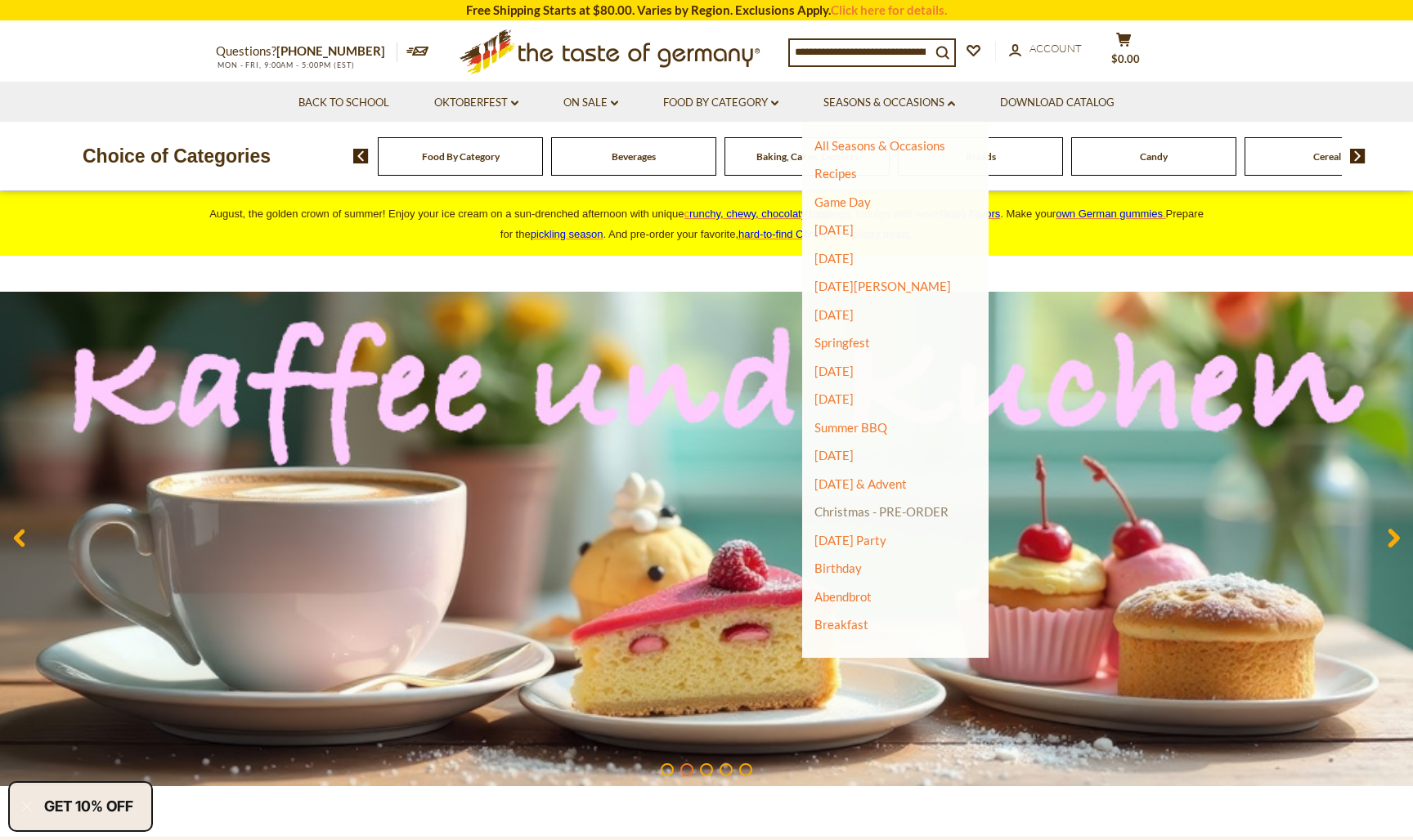
click at [869, 510] on link "Christmas - PRE-ORDER" at bounding box center [881, 511] width 134 height 23
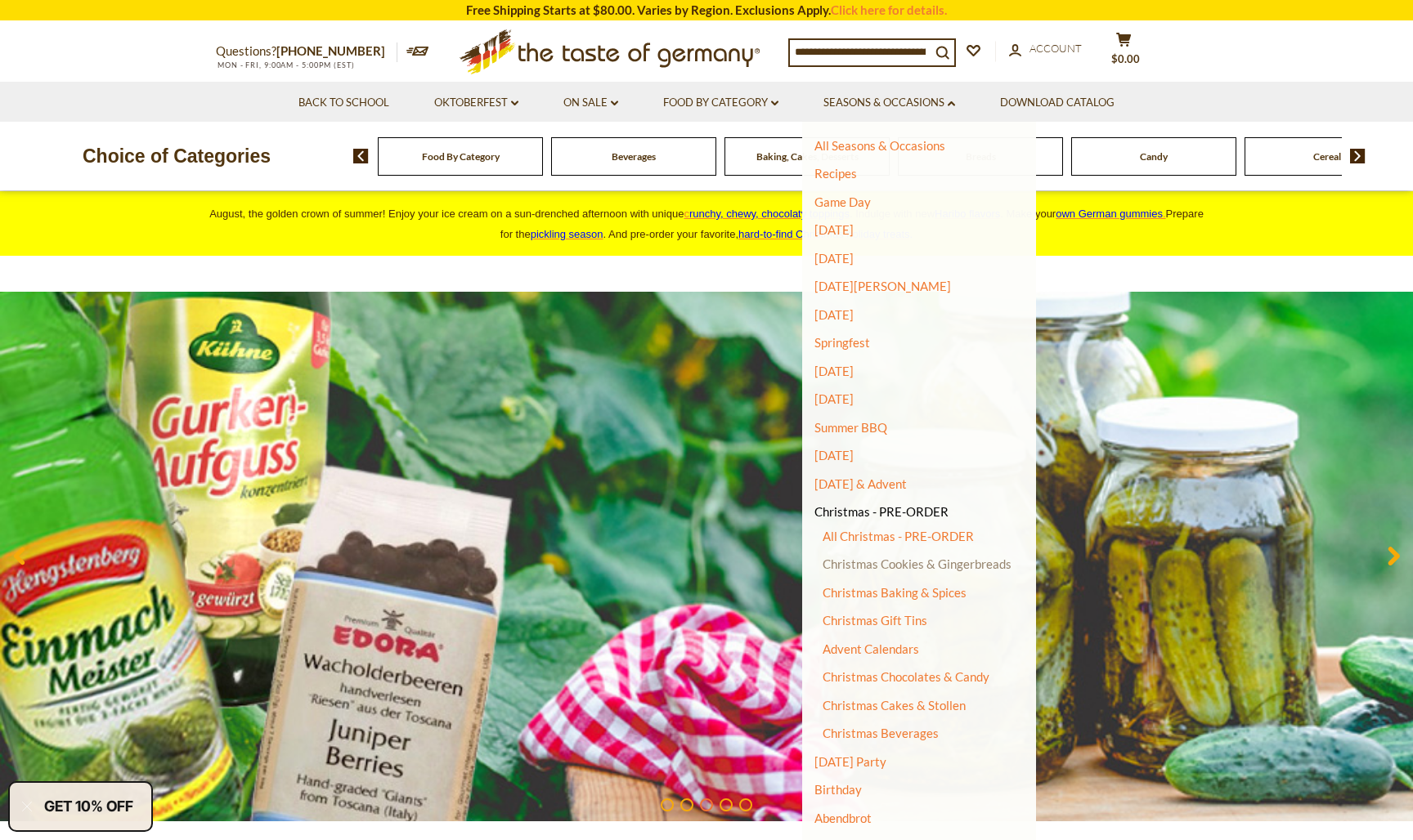
click at [880, 559] on link "Christmas Cookies & Gingerbreads" at bounding box center [917, 564] width 189 height 15
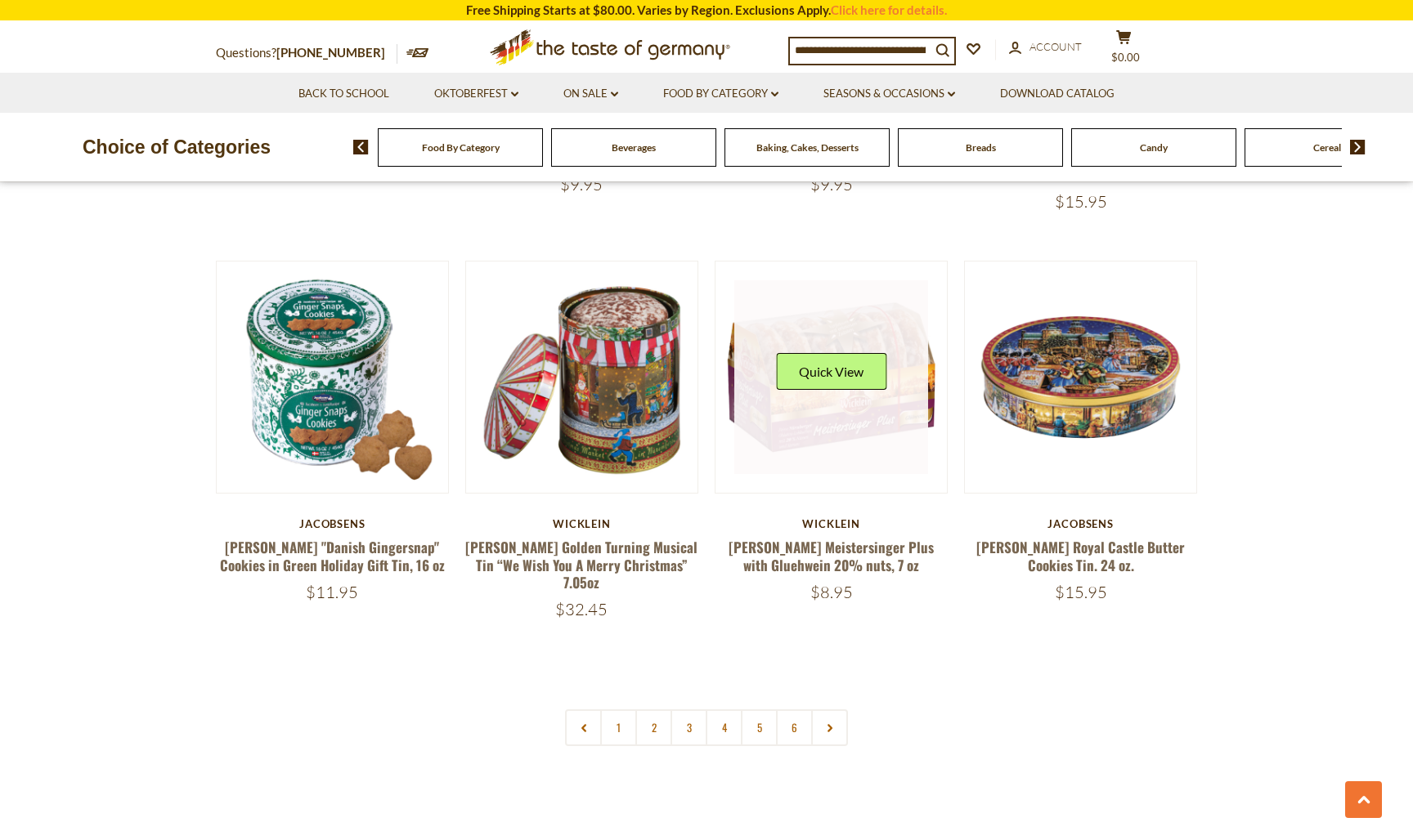
scroll to position [3693, 0]
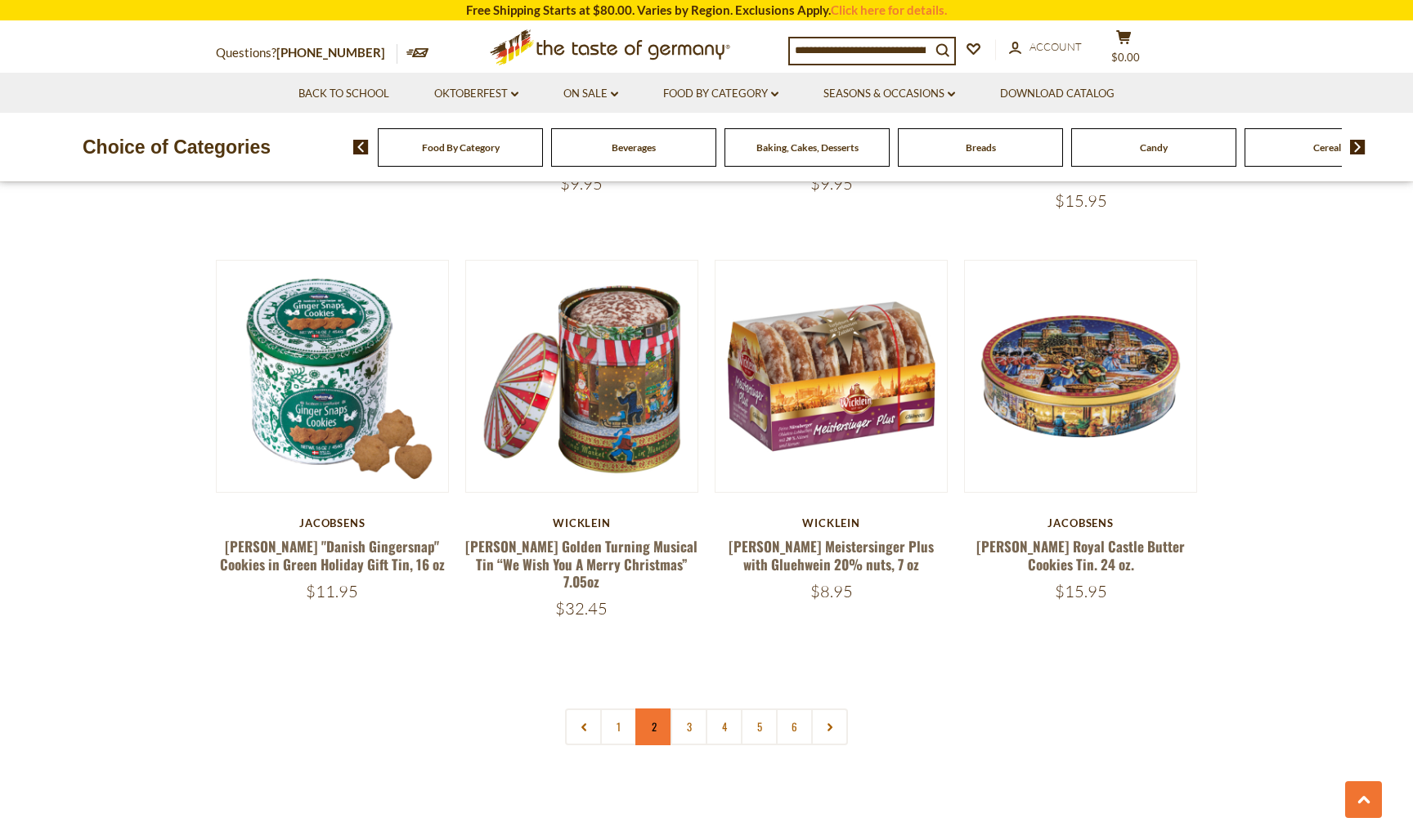
click at [654, 709] on link "2" at bounding box center [654, 727] width 37 height 37
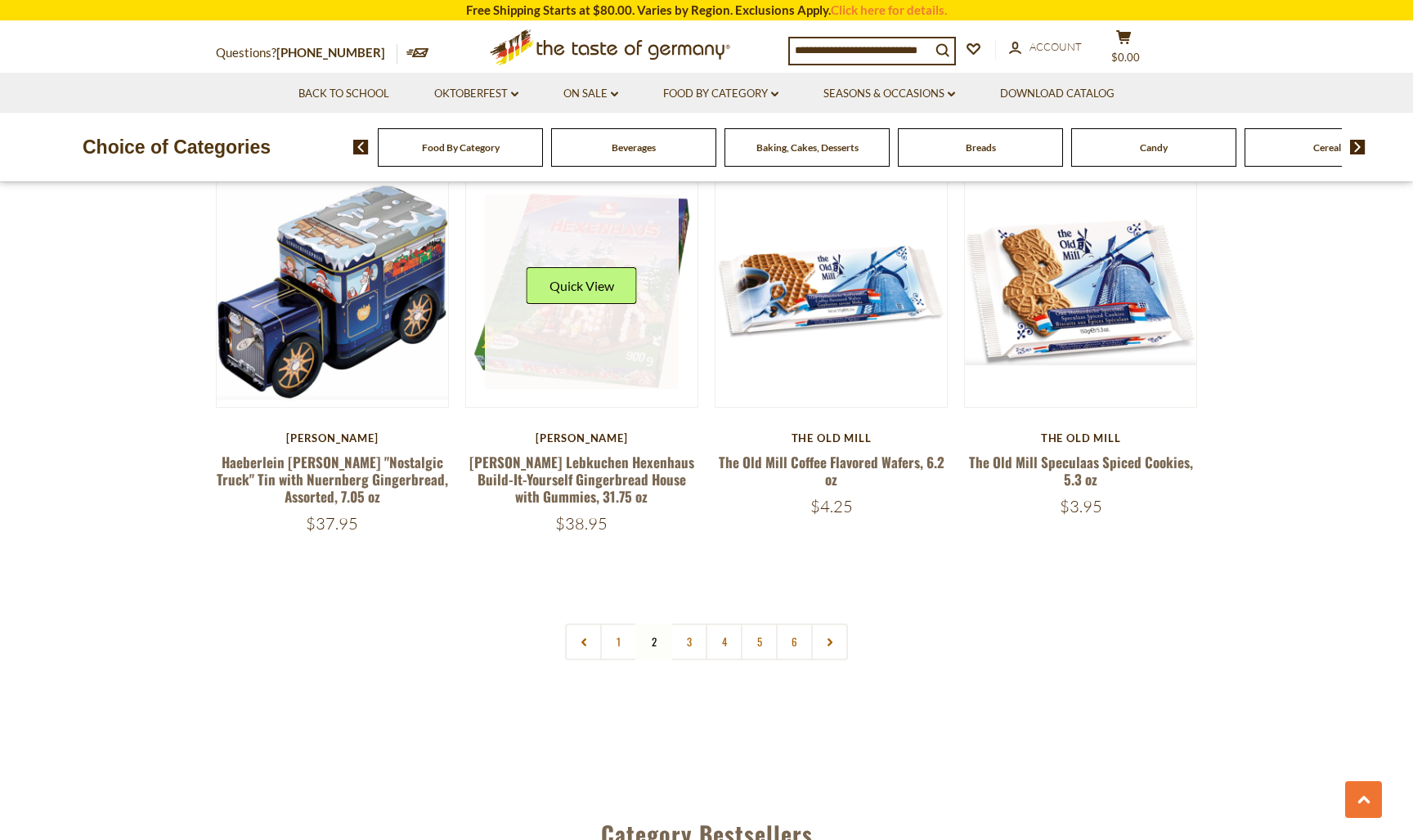
scroll to position [3788, 0]
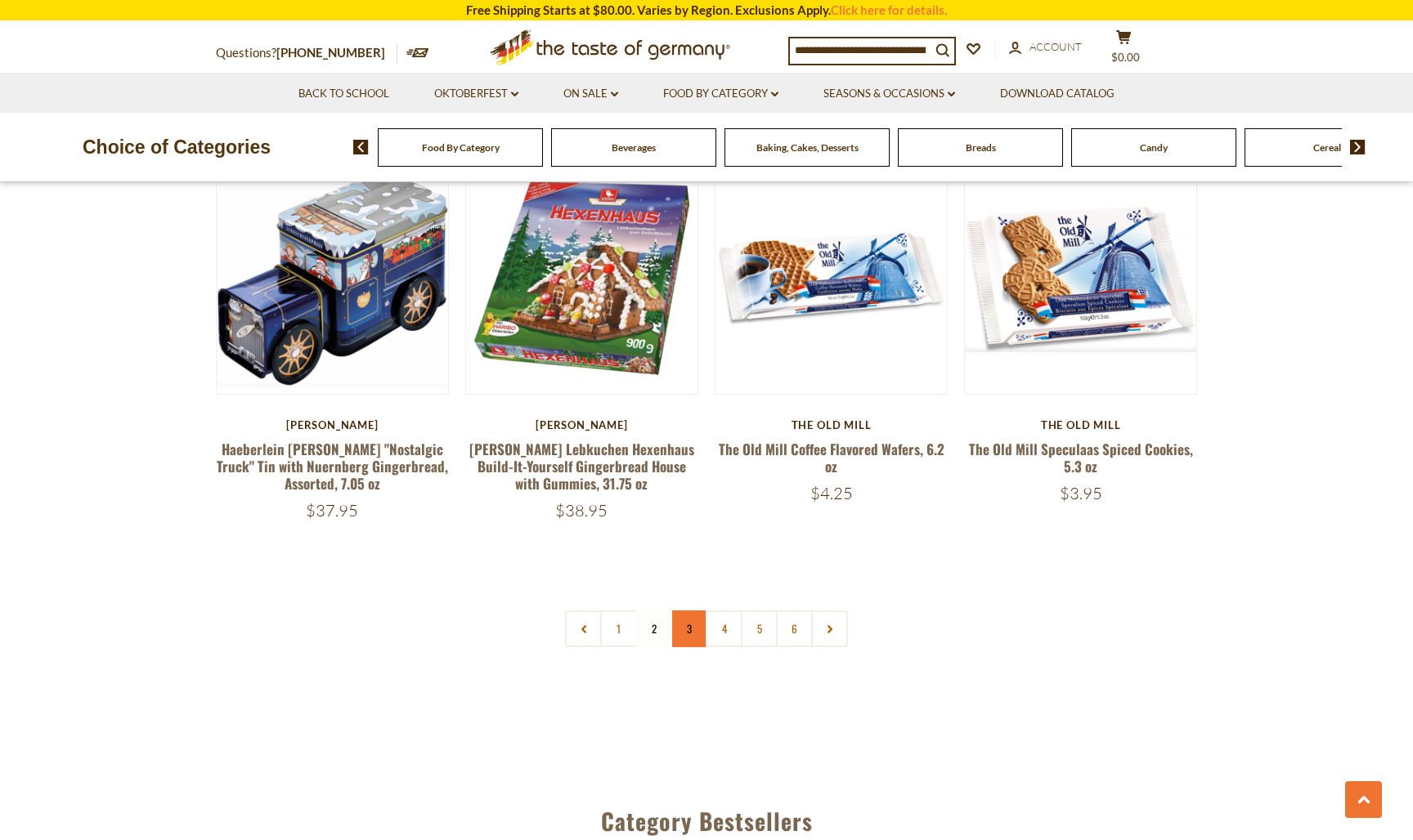
click at [685, 611] on link "3" at bounding box center [689, 629] width 37 height 37
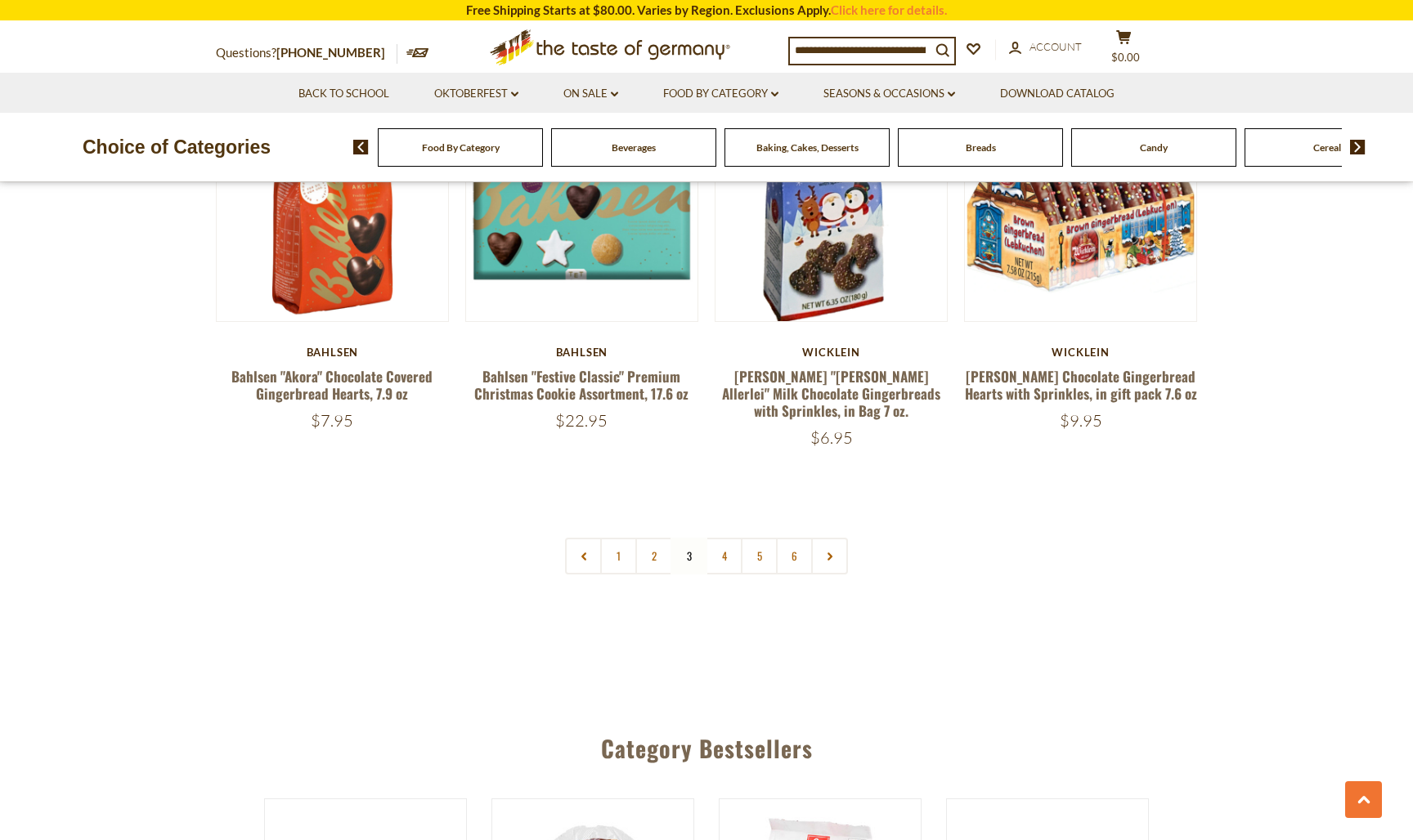
scroll to position [3864, 0]
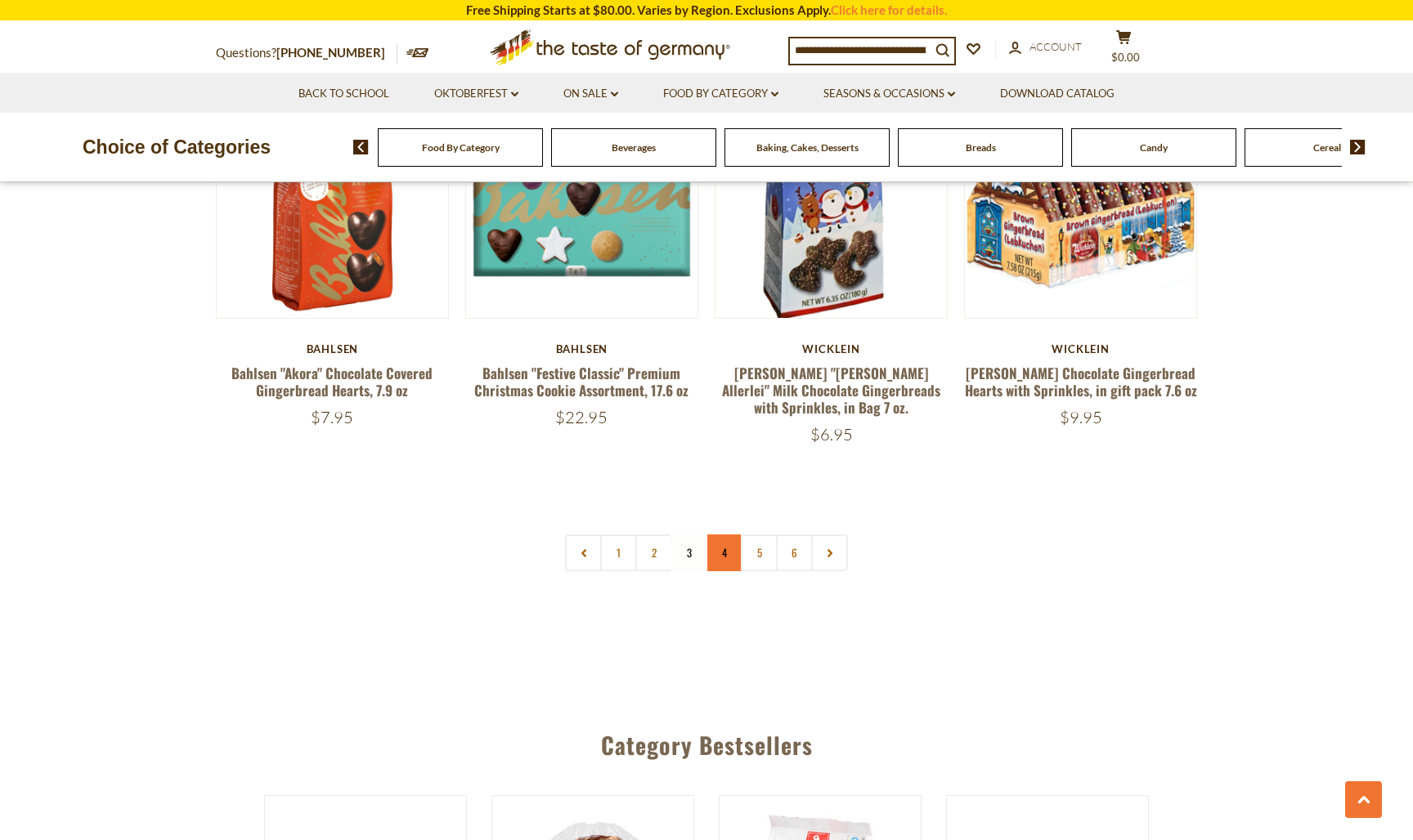
click at [715, 534] on link "4" at bounding box center [724, 553] width 37 height 37
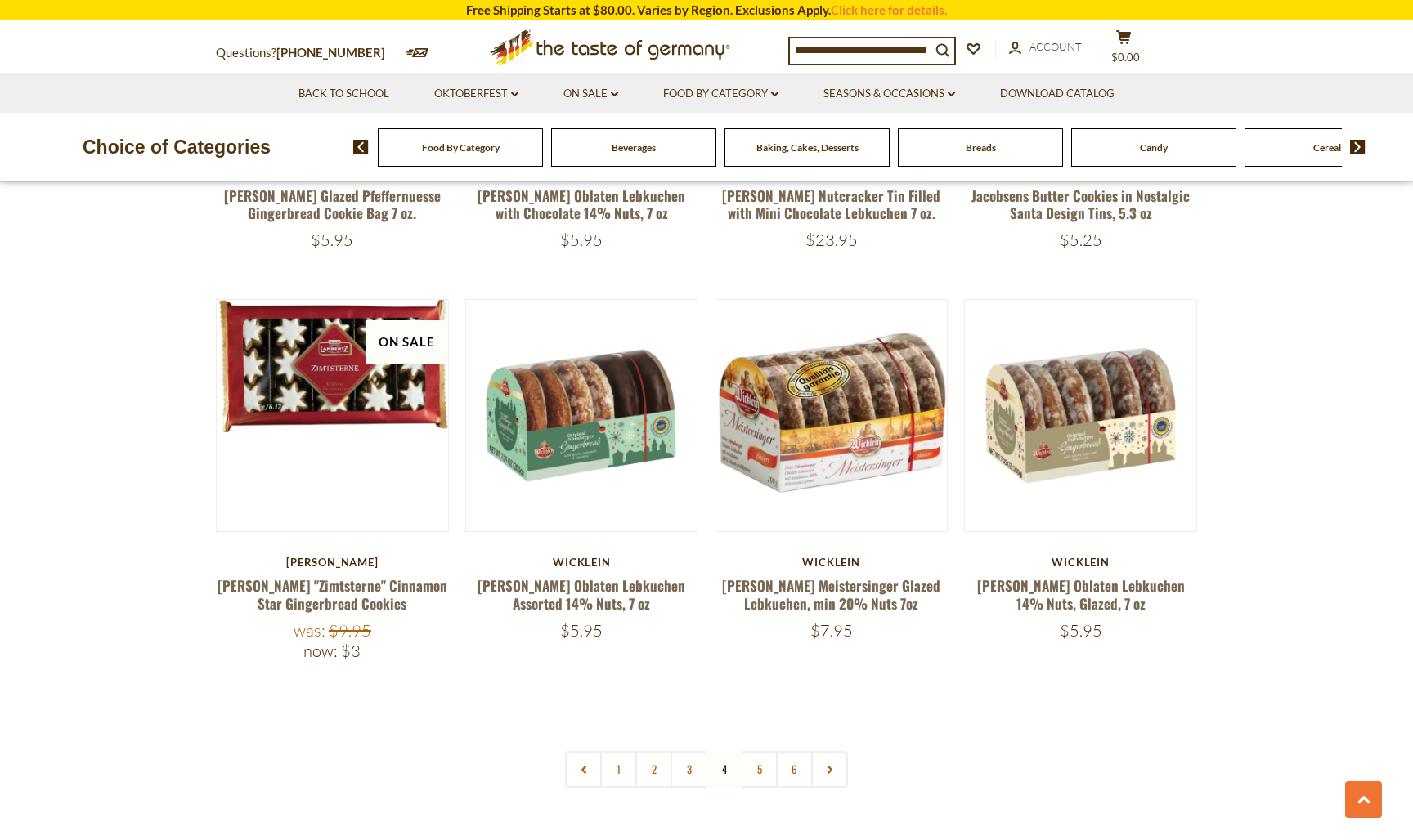
scroll to position [3655, 0]
click at [749, 750] on link "5" at bounding box center [759, 768] width 37 height 37
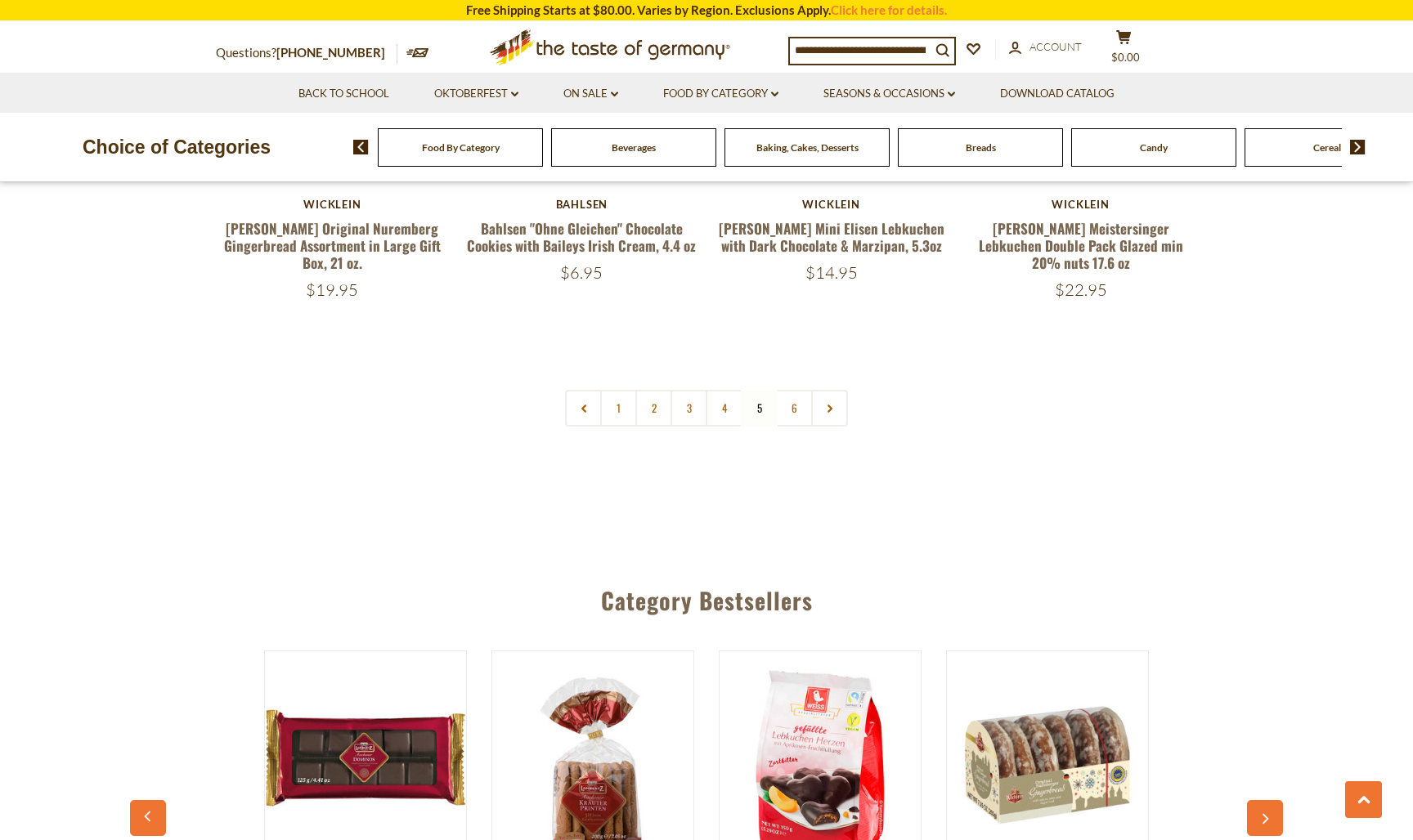
scroll to position [4051, 0]
click at [757, 389] on nav "1 2 3 4 5 6" at bounding box center [706, 408] width 282 height 37
click at [790, 389] on link "6" at bounding box center [794, 408] width 37 height 37
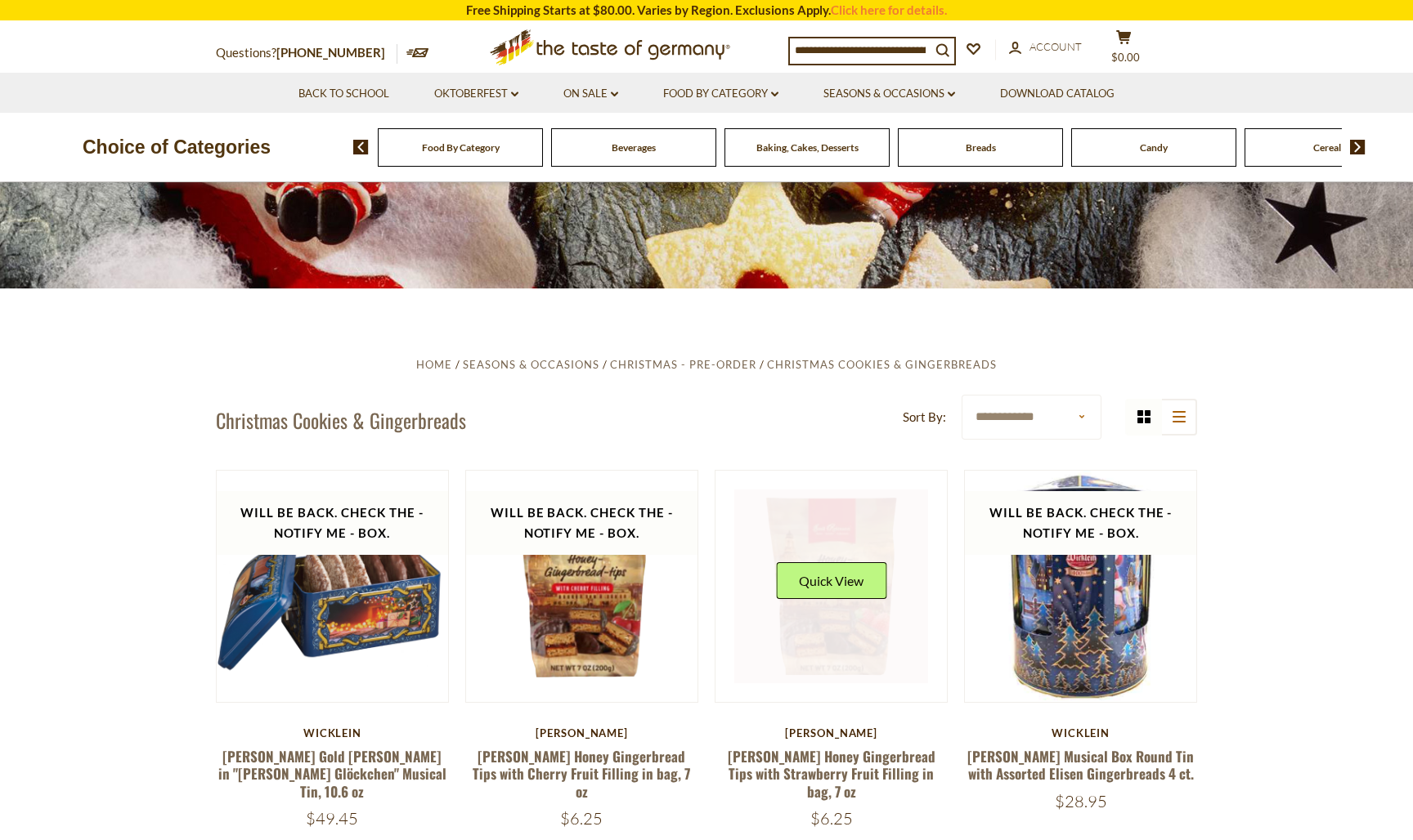
scroll to position [247, 0]
